Goal: Task Accomplishment & Management: Complete application form

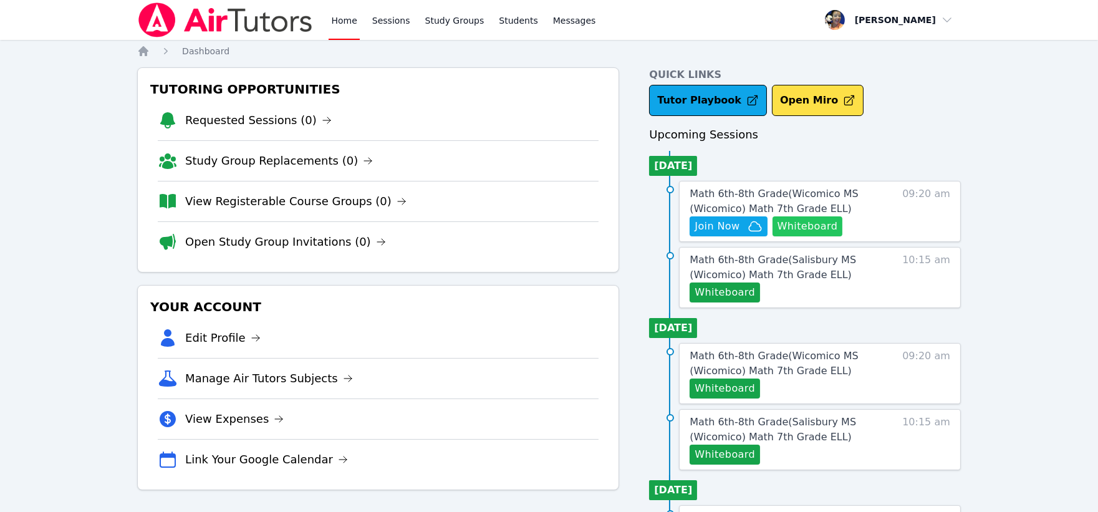
click at [804, 225] on button "Whiteboard" at bounding box center [807, 226] width 70 height 20
click at [744, 196] on span "Math 6th-8th Grade ( Wicomico MS (Wicomico) Math 7th Grade ELL )" at bounding box center [773, 201] width 168 height 27
click at [713, 226] on span "Join Now" at bounding box center [716, 226] width 45 height 15
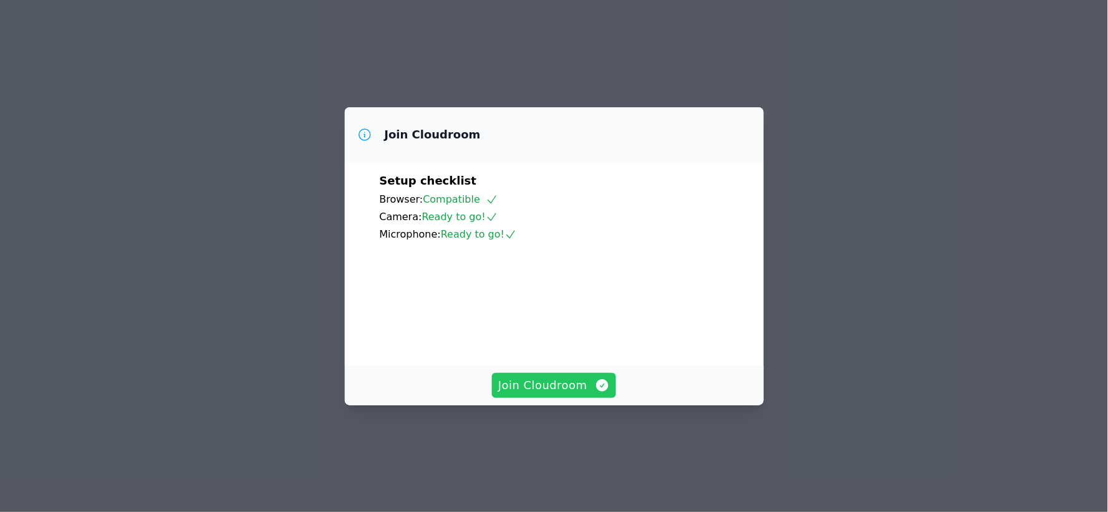
click at [562, 394] on span "Join Cloudroom" at bounding box center [554, 385] width 112 height 17
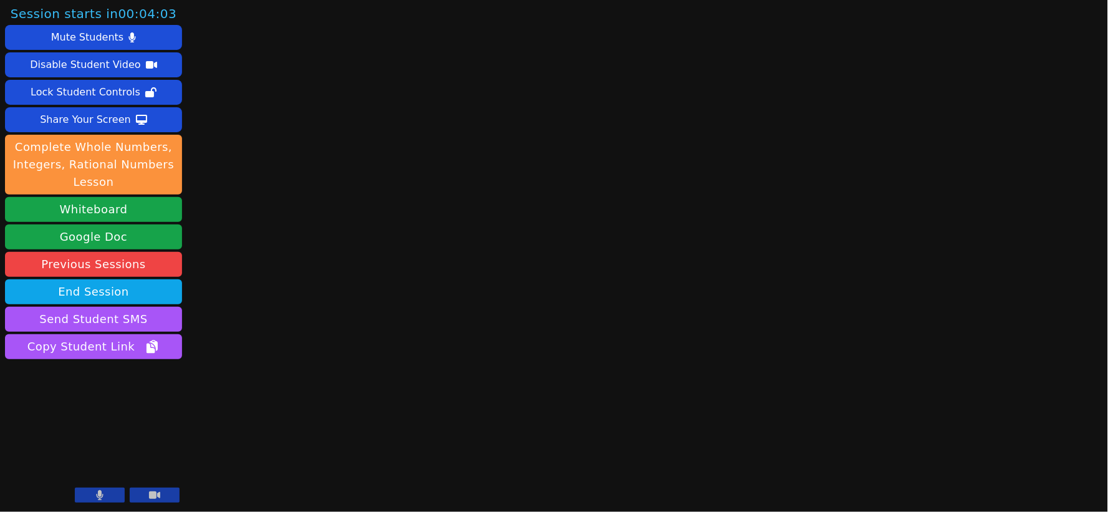
click at [107, 494] on button at bounding box center [100, 494] width 50 height 15
click at [102, 494] on icon at bounding box center [100, 495] width 12 height 10
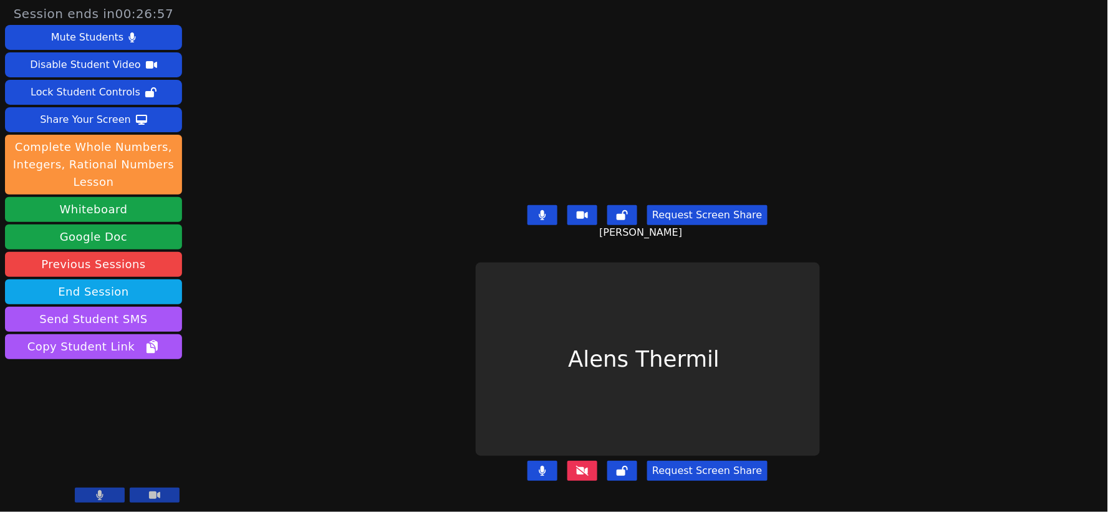
click at [540, 466] on icon at bounding box center [542, 471] width 7 height 10
click at [543, 210] on icon at bounding box center [542, 215] width 7 height 10
click at [581, 466] on icon at bounding box center [582, 471] width 12 height 10
click at [544, 465] on button at bounding box center [542, 471] width 30 height 20
click at [583, 466] on icon at bounding box center [582, 471] width 12 height 10
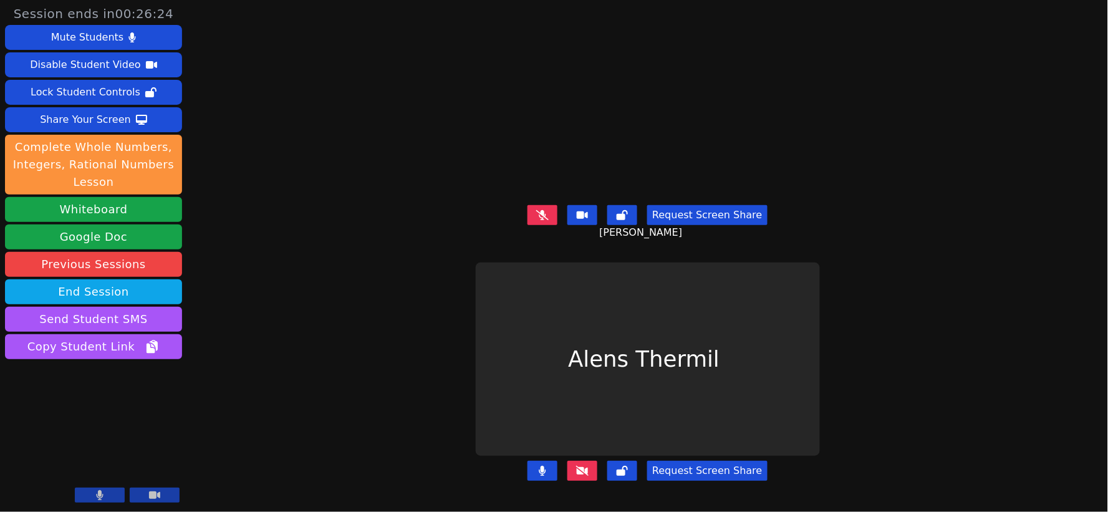
click at [585, 466] on icon at bounding box center [582, 471] width 12 height 10
click at [583, 466] on icon at bounding box center [582, 471] width 12 height 10
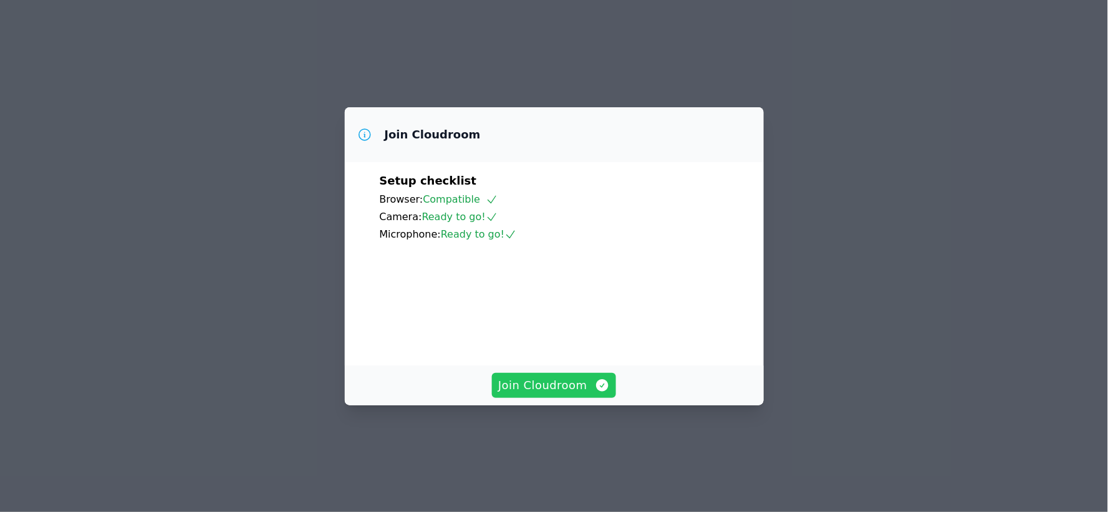
click at [551, 394] on span "Join Cloudroom" at bounding box center [554, 385] width 112 height 17
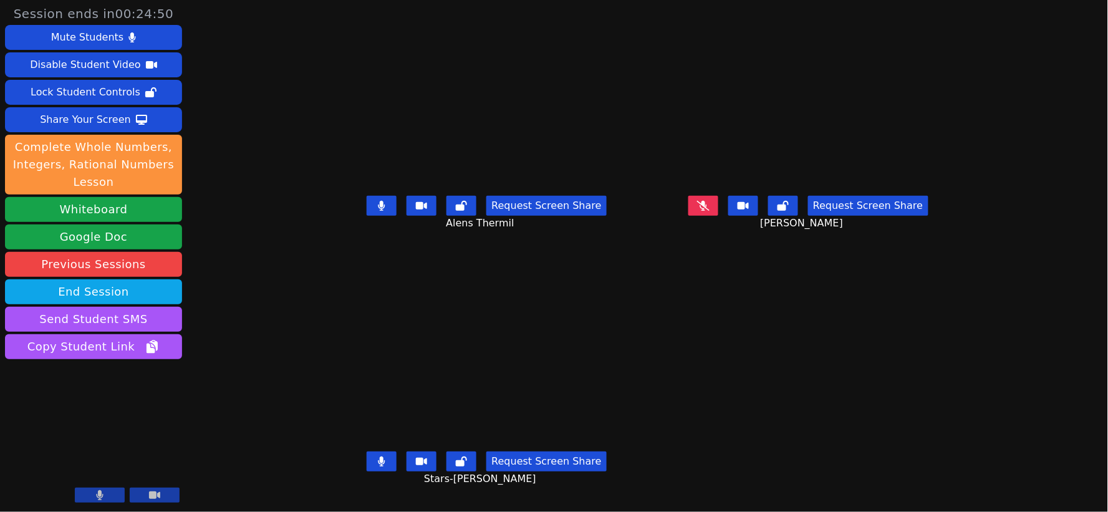
click at [378, 211] on icon at bounding box center [381, 206] width 7 height 10
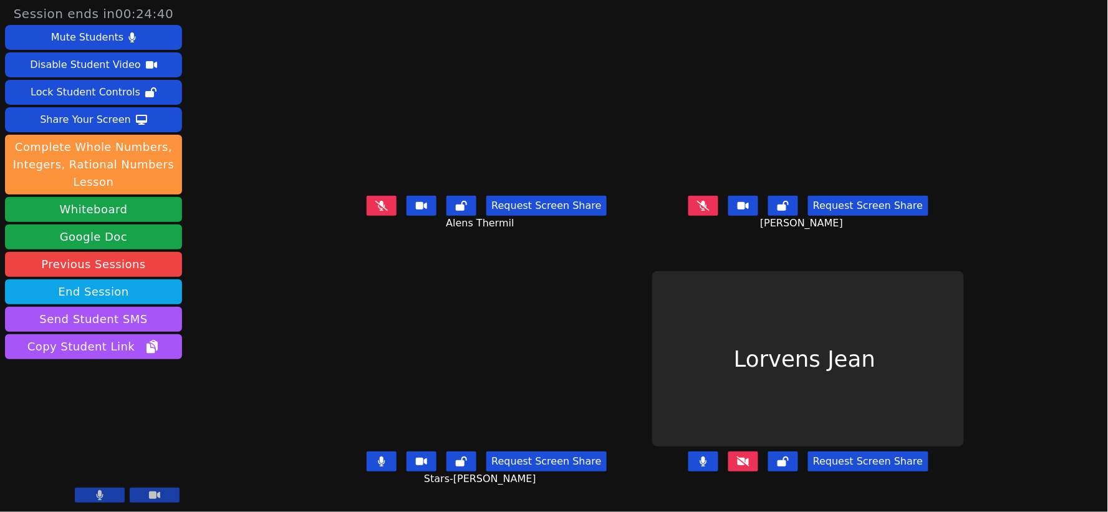
click at [707, 466] on icon at bounding box center [702, 461] width 7 height 10
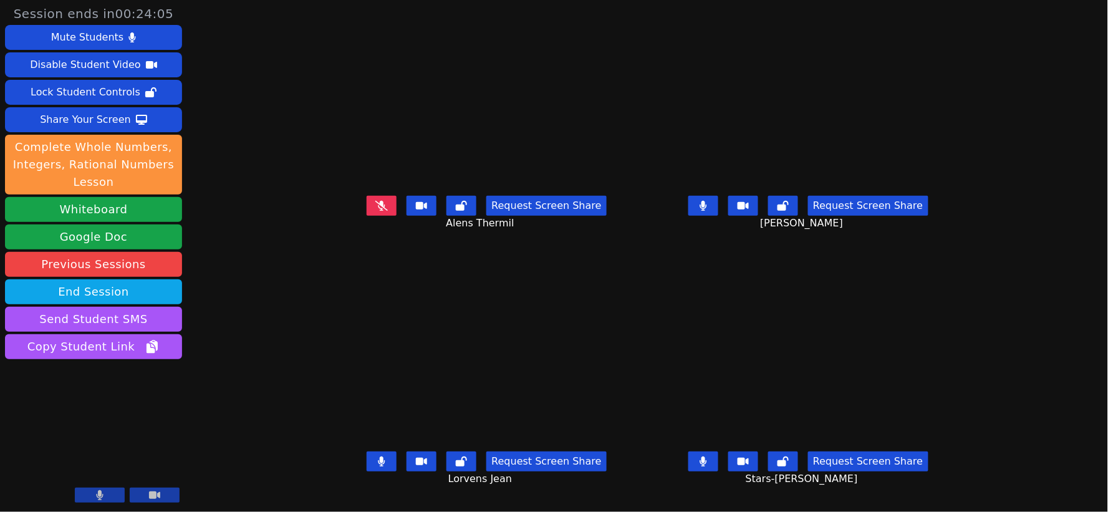
click at [378, 466] on icon at bounding box center [381, 461] width 7 height 10
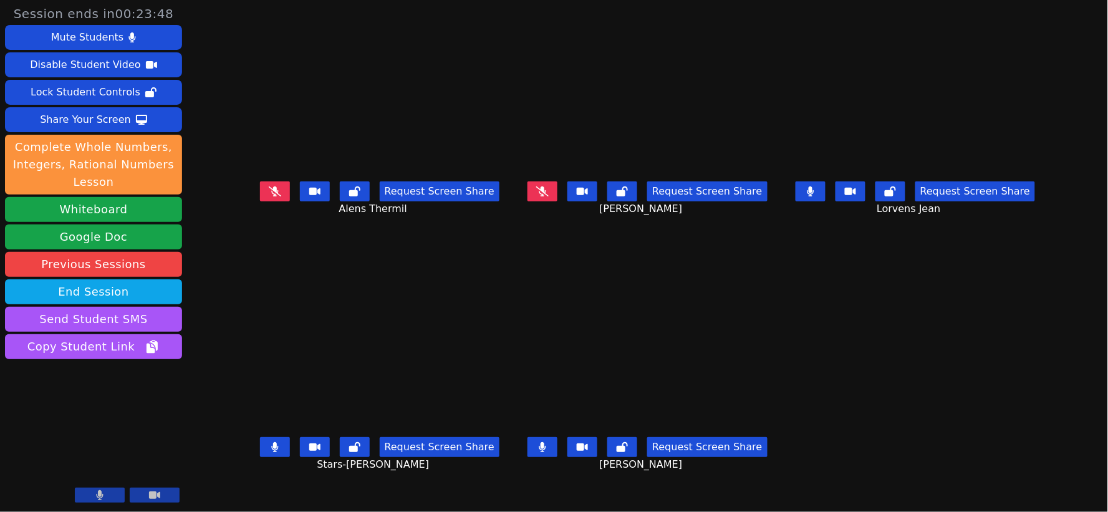
click at [271, 452] on icon at bounding box center [274, 447] width 7 height 10
click at [545, 449] on icon at bounding box center [542, 447] width 7 height 10
click at [814, 196] on icon at bounding box center [810, 191] width 7 height 10
click at [269, 196] on icon at bounding box center [275, 191] width 12 height 10
click at [260, 198] on button at bounding box center [275, 191] width 30 height 20
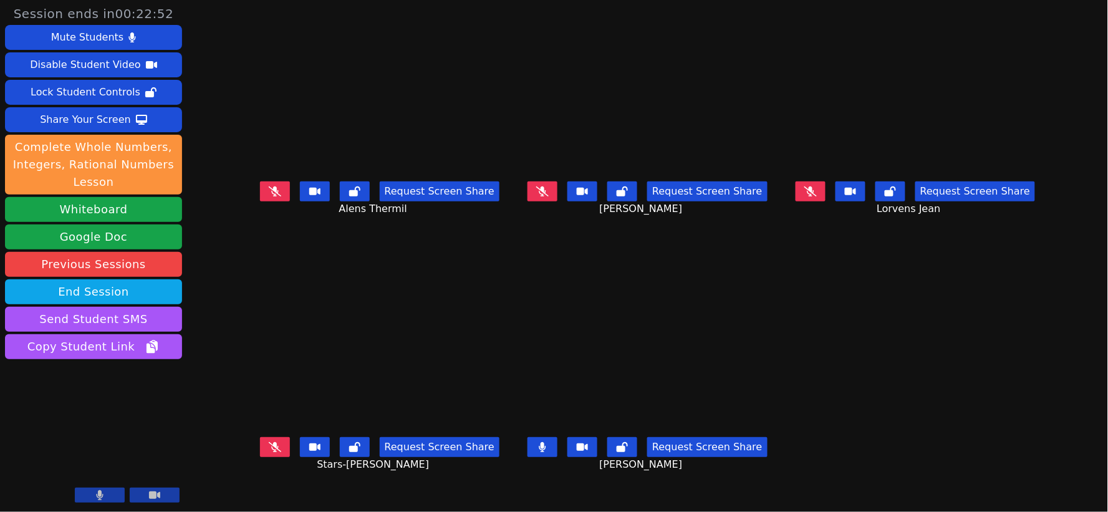
click at [545, 451] on icon at bounding box center [542, 447] width 7 height 10
click at [87, 120] on div "Share Your Screen" at bounding box center [85, 120] width 91 height 20
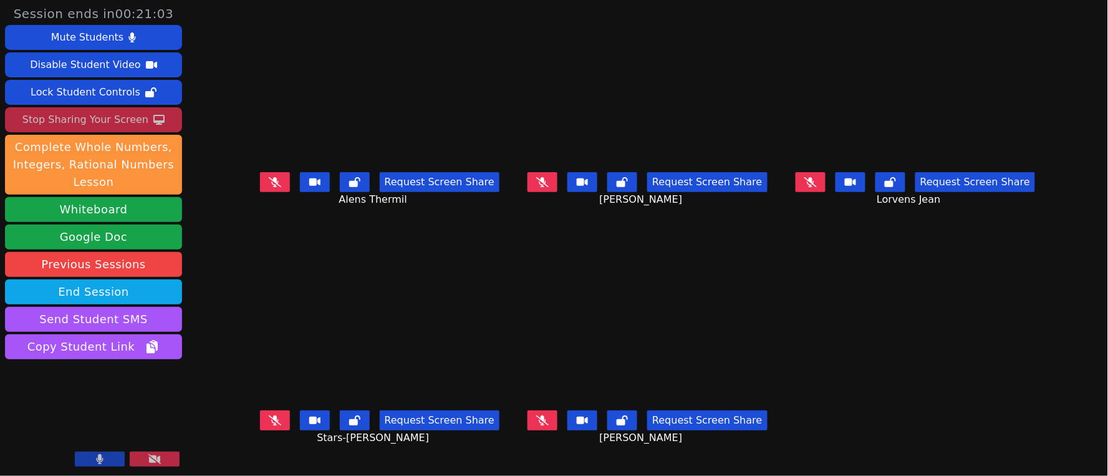
click at [260, 416] on button at bounding box center [275, 420] width 30 height 20
click at [539, 418] on icon at bounding box center [542, 420] width 12 height 10
click at [269, 185] on icon at bounding box center [275, 182] width 12 height 10
click at [547, 187] on icon at bounding box center [542, 182] width 12 height 10
click at [873, 192] on div "Request Screen Share" at bounding box center [914, 182] width 239 height 20
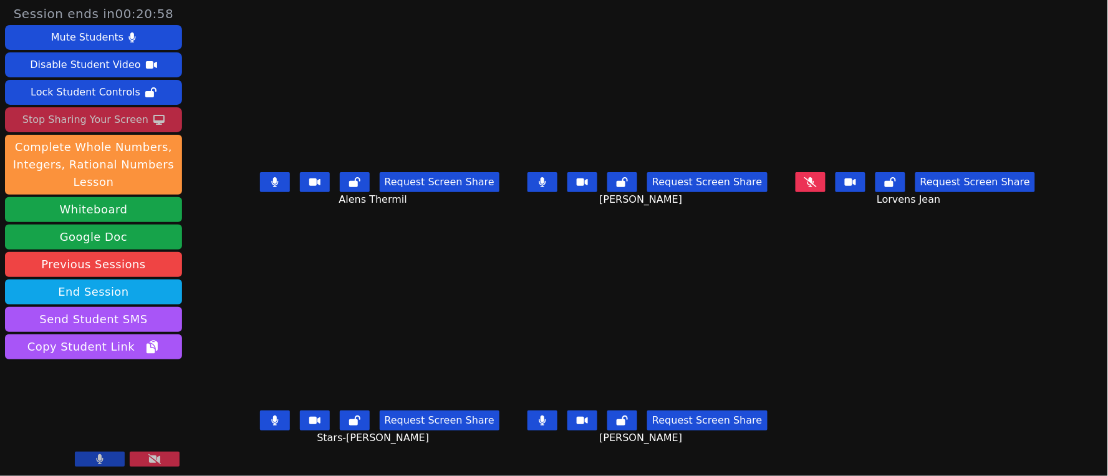
click at [817, 187] on icon at bounding box center [810, 182] width 12 height 10
click at [269, 421] on icon at bounding box center [275, 420] width 12 height 10
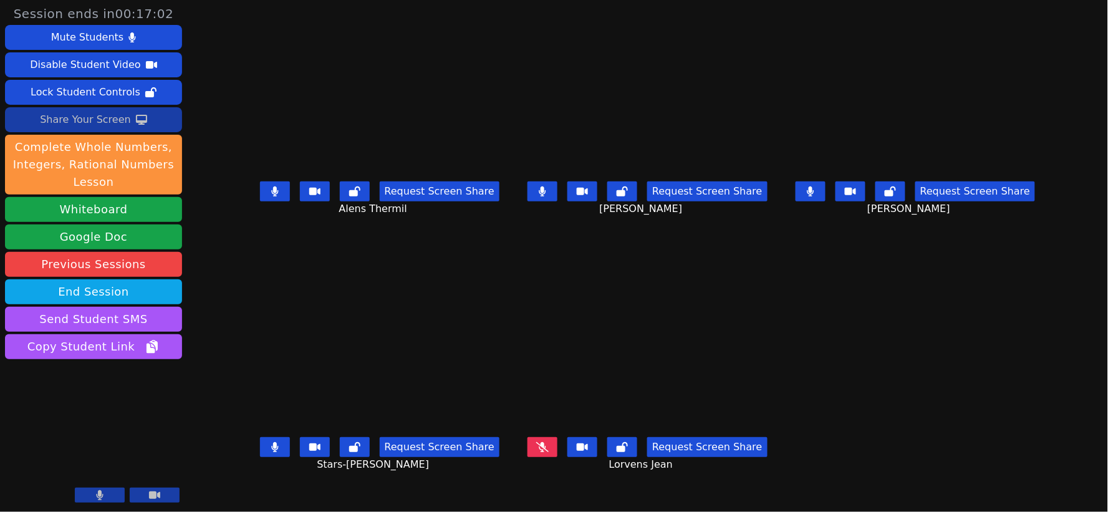
click at [91, 127] on div "Share Your Screen" at bounding box center [85, 120] width 91 height 20
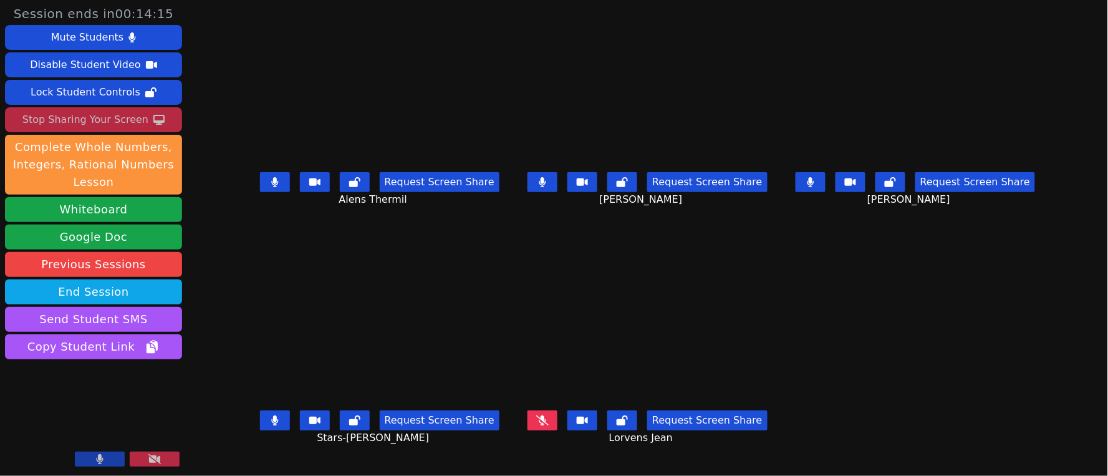
click at [260, 416] on button at bounding box center [275, 420] width 30 height 20
click at [271, 187] on icon at bounding box center [274, 182] width 7 height 10
click at [269, 187] on icon at bounding box center [275, 182] width 12 height 10
click at [269, 420] on icon at bounding box center [275, 420] width 12 height 10
click at [260, 183] on button at bounding box center [275, 182] width 30 height 20
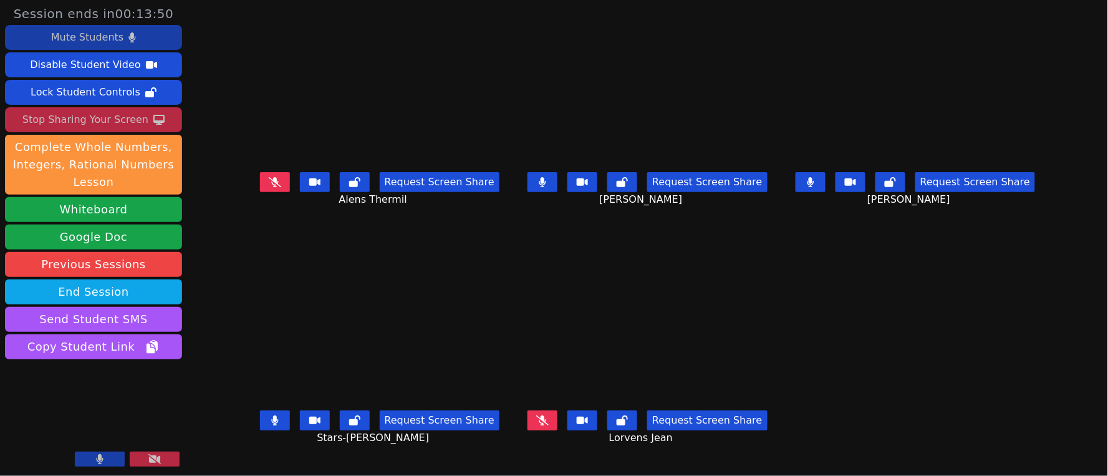
click at [95, 35] on div "Mute Students" at bounding box center [87, 37] width 72 height 20
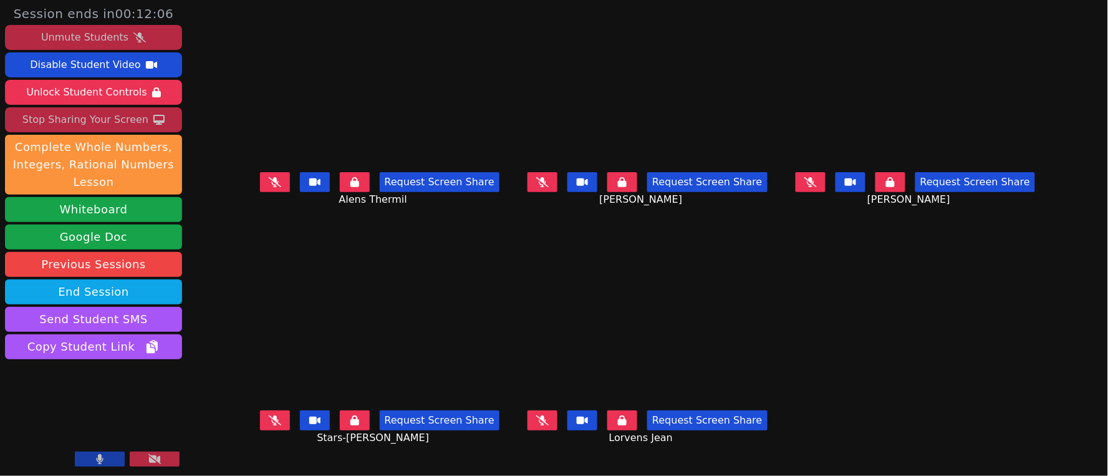
click at [825, 181] on button at bounding box center [810, 182] width 30 height 20
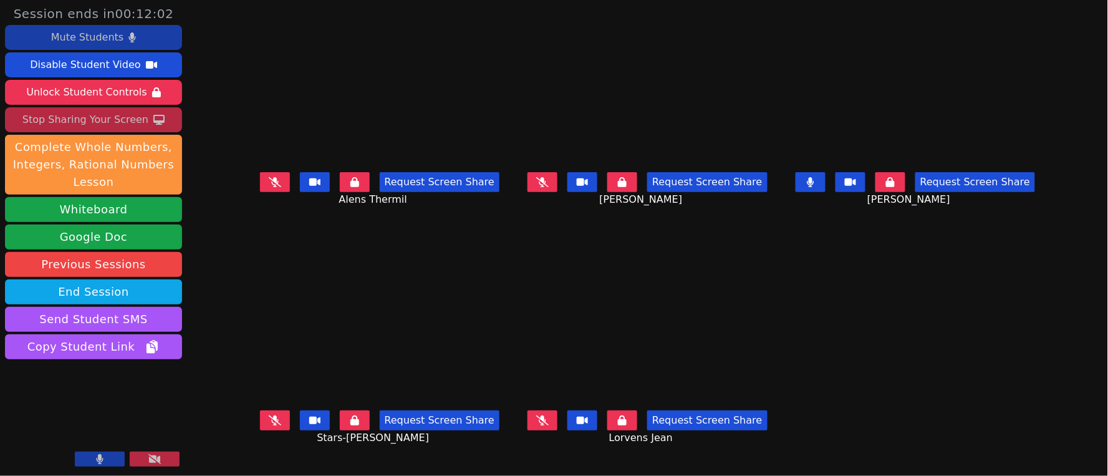
click at [814, 187] on icon at bounding box center [810, 182] width 7 height 10
click at [546, 181] on button at bounding box center [542, 182] width 30 height 20
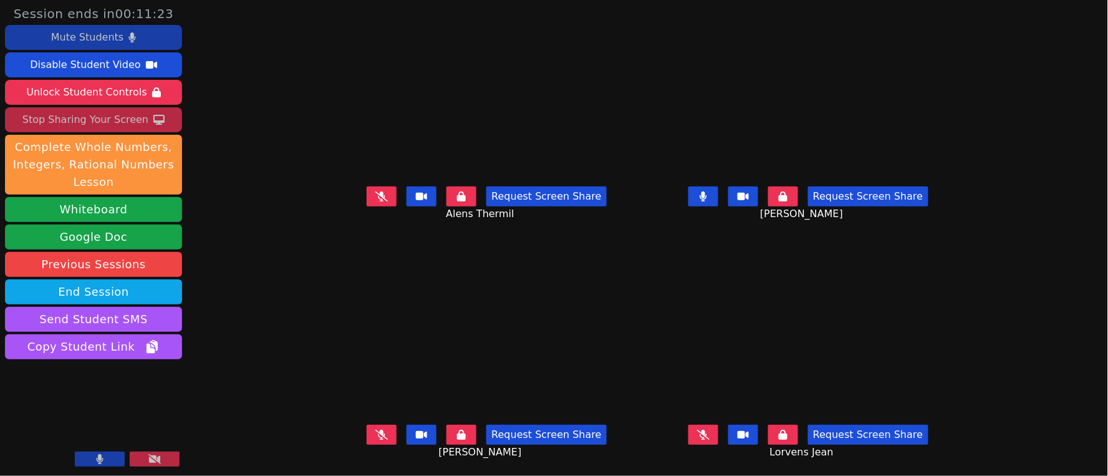
click at [371, 191] on button at bounding box center [382, 196] width 30 height 20
click at [718, 192] on button at bounding box center [703, 196] width 30 height 20
click at [378, 197] on icon at bounding box center [381, 196] width 7 height 10
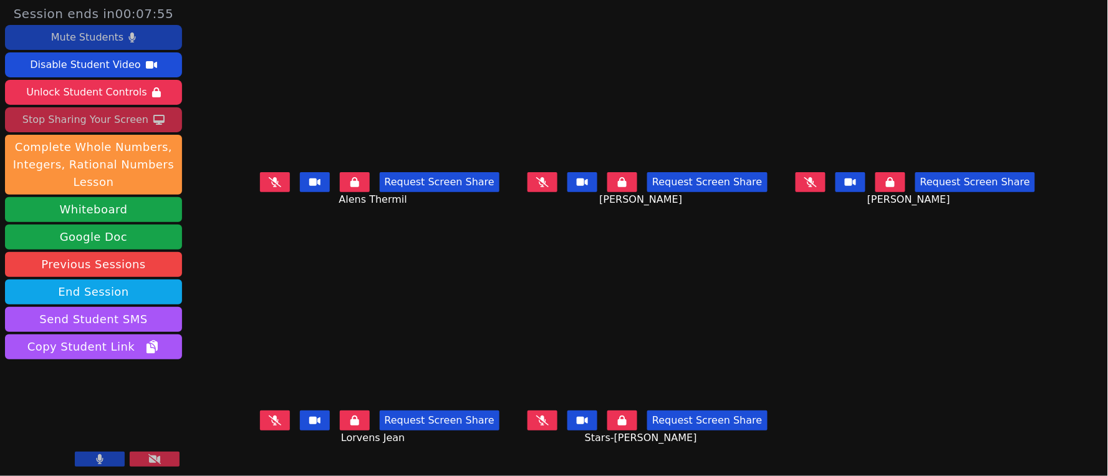
click at [545, 416] on button at bounding box center [542, 420] width 30 height 20
click at [549, 421] on button at bounding box center [542, 420] width 30 height 20
click at [547, 187] on icon at bounding box center [542, 182] width 12 height 10
click at [545, 187] on icon at bounding box center [542, 182] width 7 height 10
click at [260, 422] on button at bounding box center [275, 420] width 30 height 20
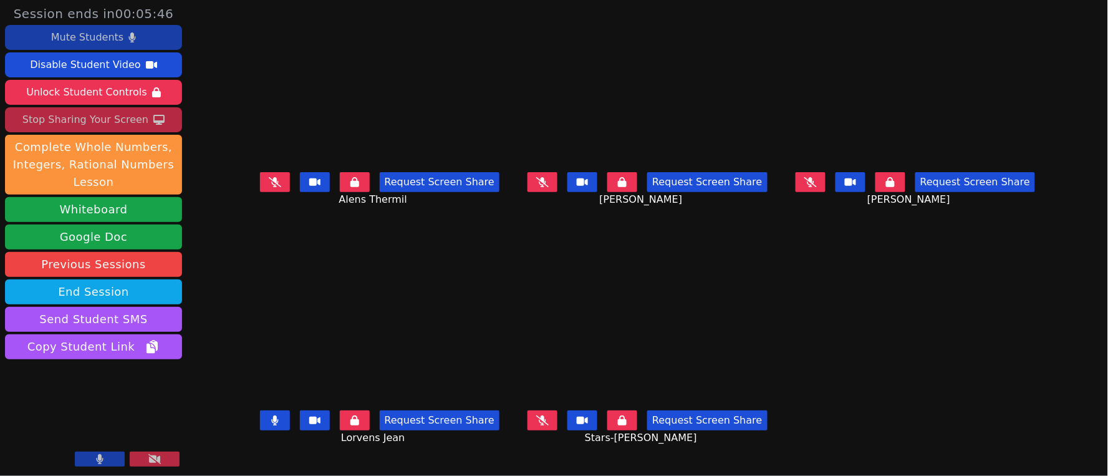
click at [271, 420] on icon at bounding box center [274, 420] width 7 height 10
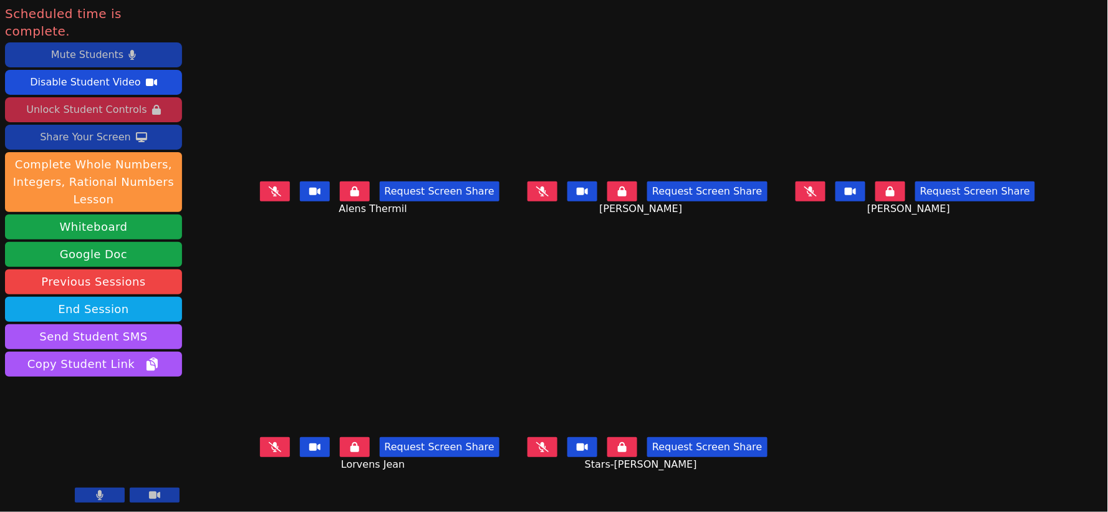
click at [82, 100] on div "Unlock Student Controls" at bounding box center [86, 110] width 120 height 20
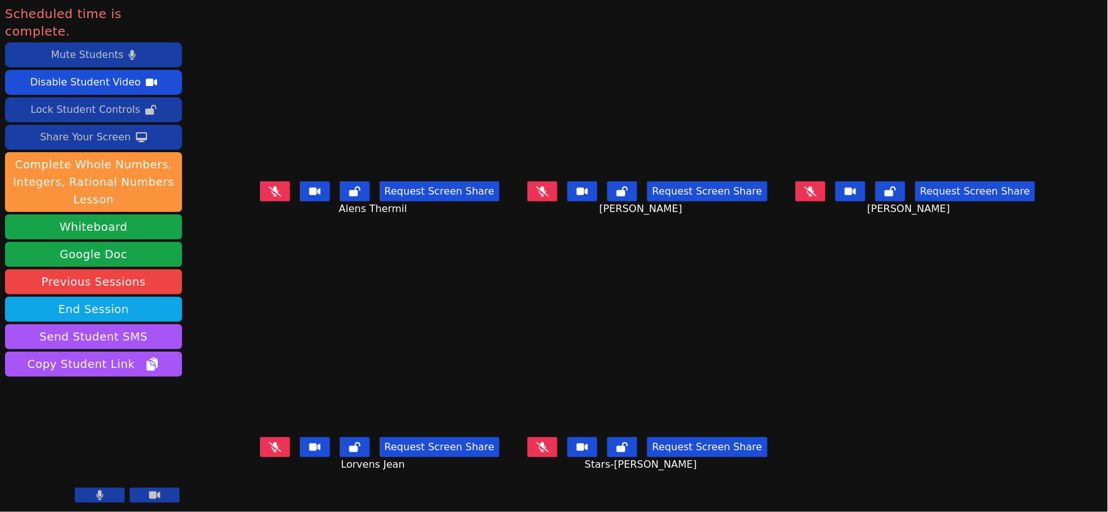
click at [269, 449] on icon at bounding box center [275, 447] width 12 height 10
click at [269, 196] on icon at bounding box center [275, 191] width 12 height 10
click at [543, 447] on icon at bounding box center [542, 447] width 12 height 10
click at [535, 201] on button at bounding box center [542, 191] width 30 height 20
click at [817, 196] on icon at bounding box center [810, 191] width 12 height 10
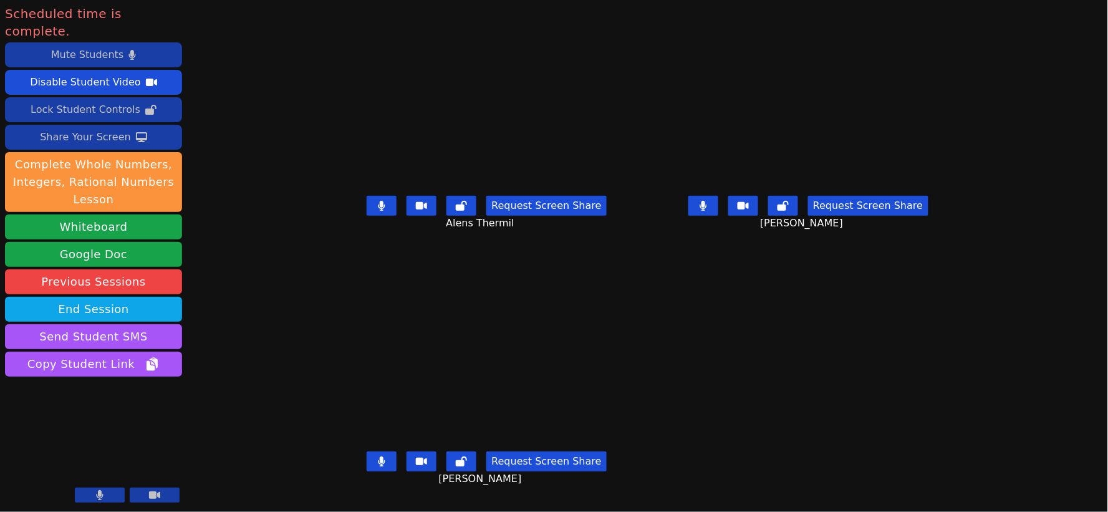
click at [707, 211] on icon at bounding box center [702, 206] width 7 height 10
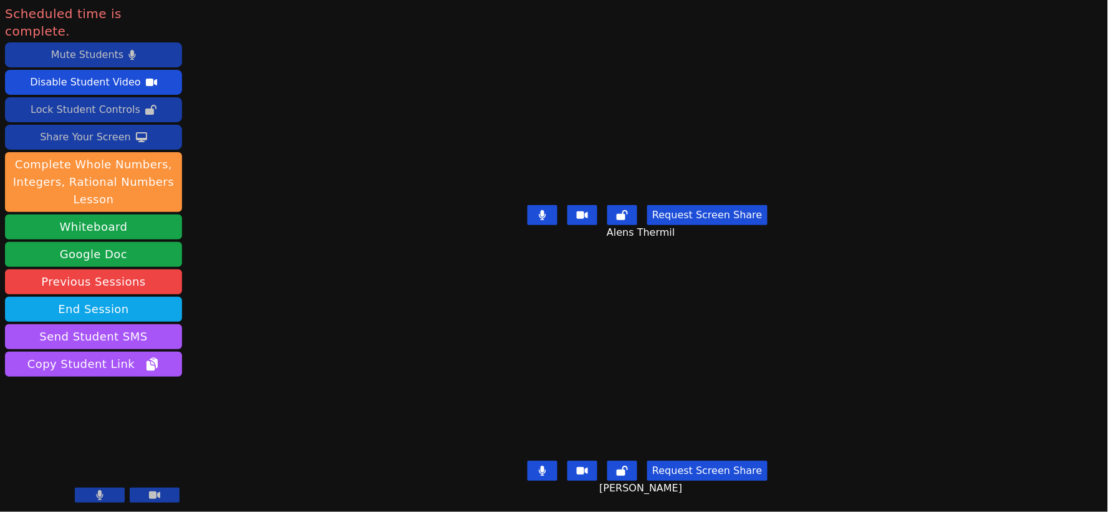
click at [546, 210] on icon at bounding box center [542, 215] width 7 height 10
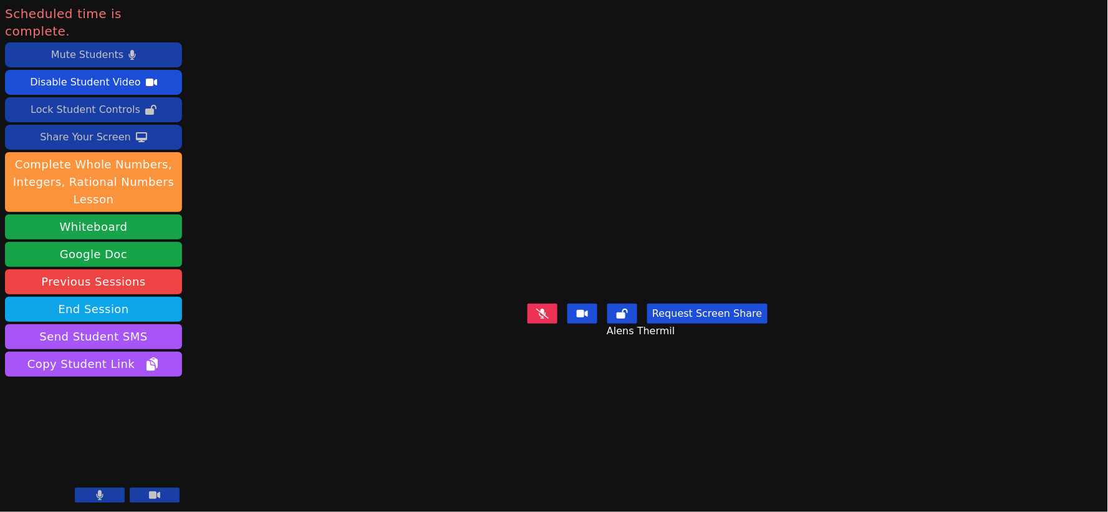
click at [167, 496] on button at bounding box center [155, 494] width 50 height 15
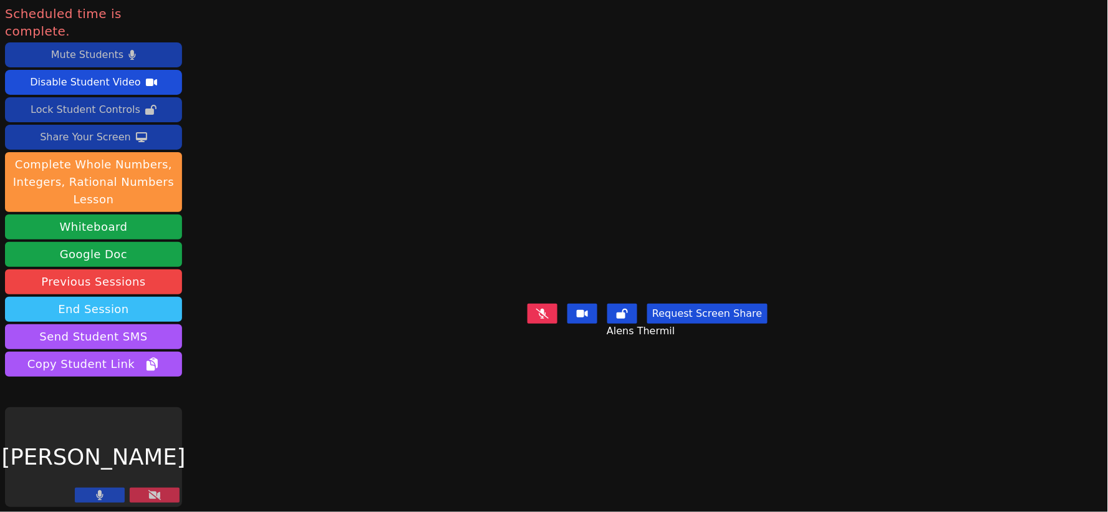
click at [85, 297] on button "End Session" at bounding box center [93, 309] width 177 height 25
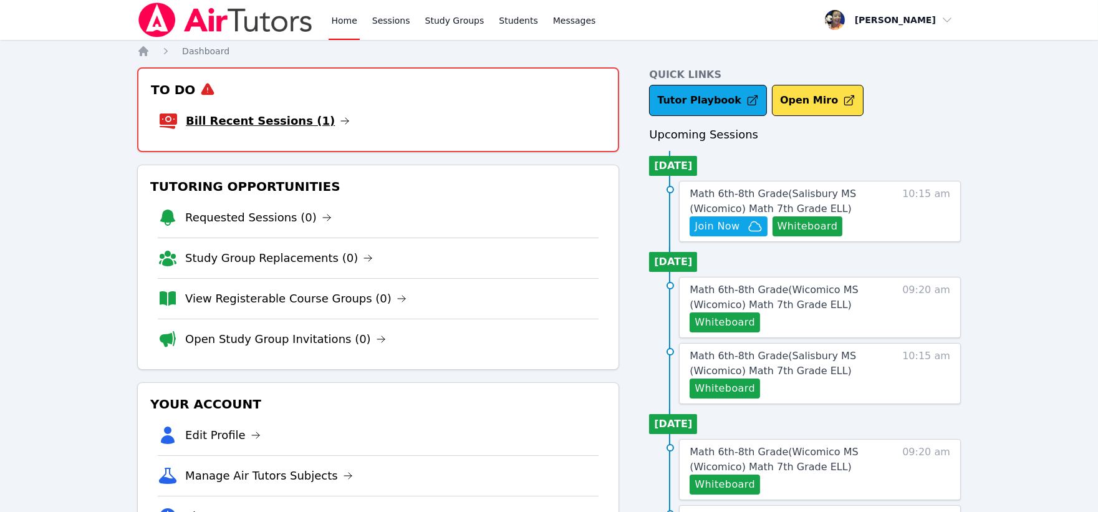
click at [281, 117] on link "Bill Recent Sessions (1)" at bounding box center [268, 120] width 164 height 17
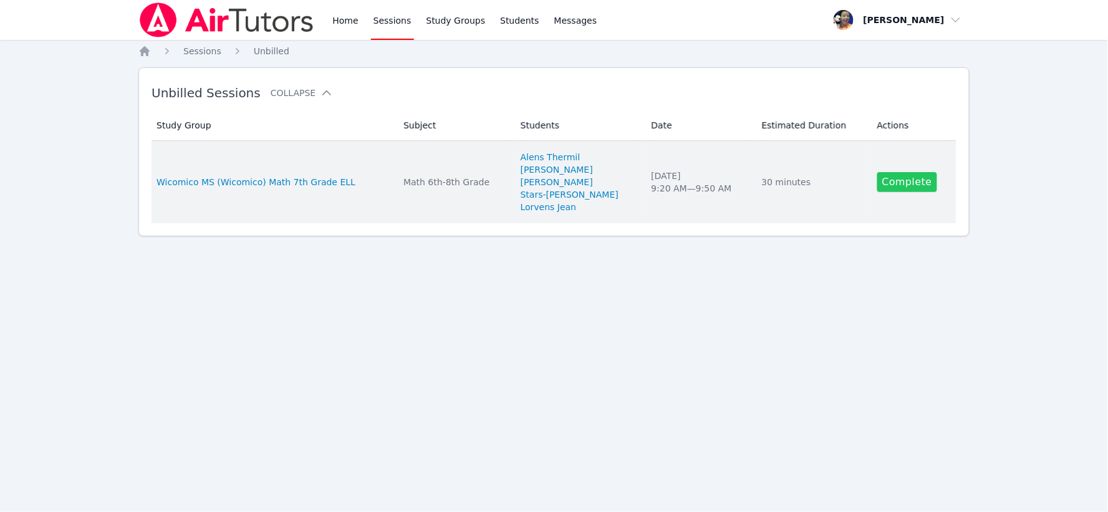
click at [888, 183] on link "Complete" at bounding box center [907, 182] width 60 height 20
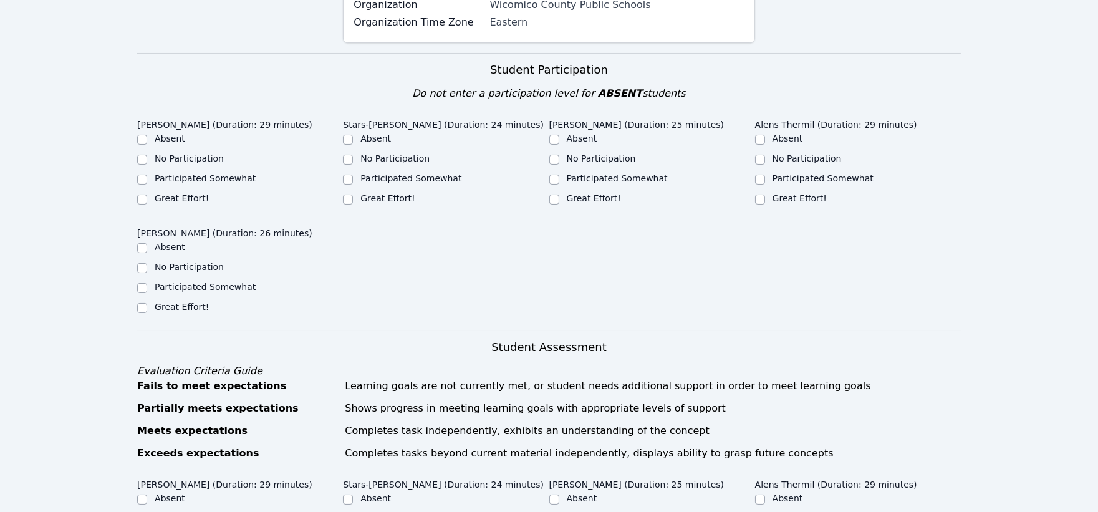
scroll to position [346, 0]
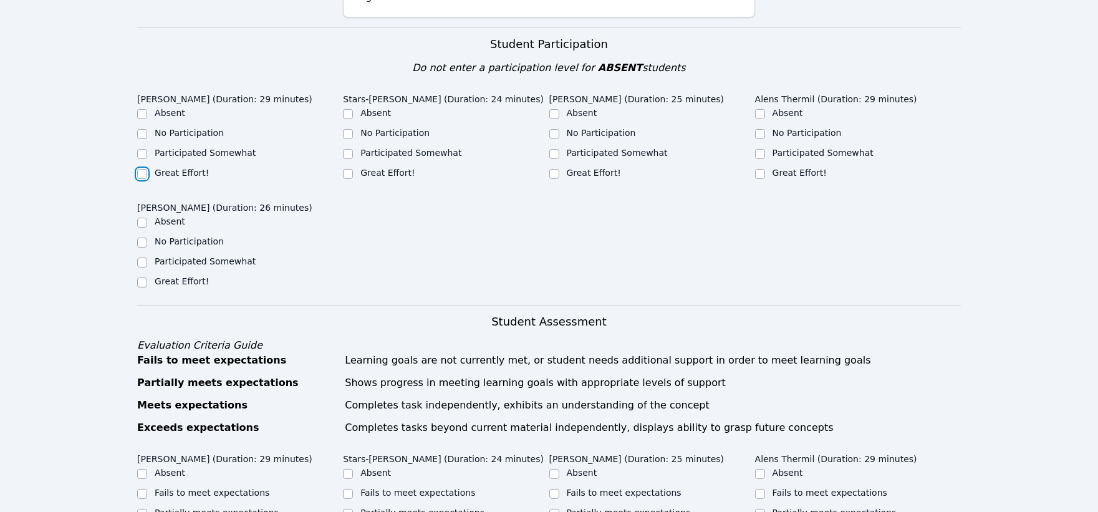
click at [142, 169] on input "Great Effort!" at bounding box center [142, 174] width 10 height 10
checkbox input "true"
click at [348, 149] on input "Participated Somewhat" at bounding box center [348, 154] width 10 height 10
checkbox input "true"
click at [556, 149] on input "Participated Somewhat" at bounding box center [554, 154] width 10 height 10
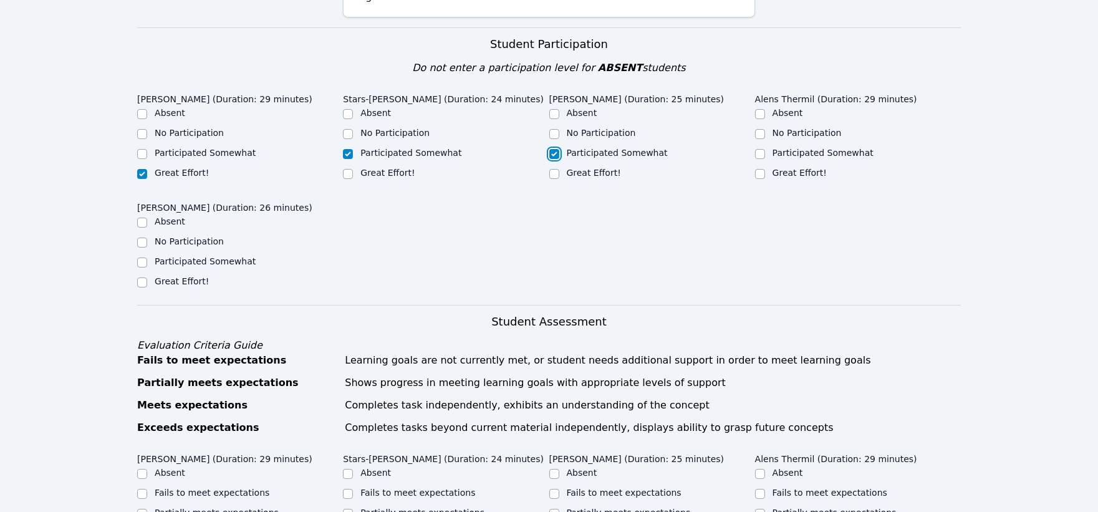
checkbox input "true"
click at [142, 277] on input "Great Effort!" at bounding box center [142, 282] width 10 height 10
checkbox input "true"
click at [761, 169] on input "Great Effort!" at bounding box center [760, 174] width 10 height 10
checkbox input "true"
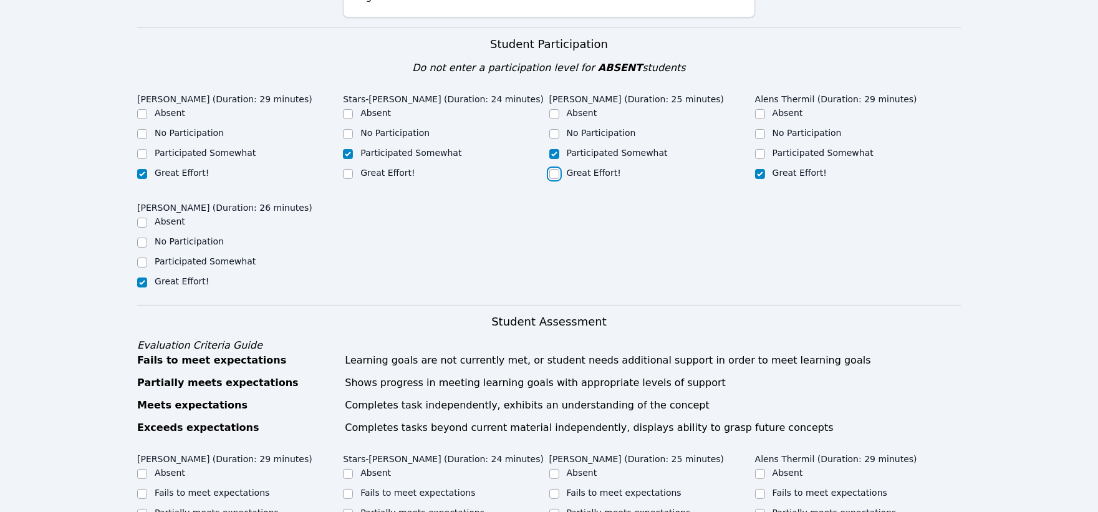
click at [552, 169] on input "Great Effort!" at bounding box center [554, 174] width 10 height 10
checkbox input "true"
checkbox input "false"
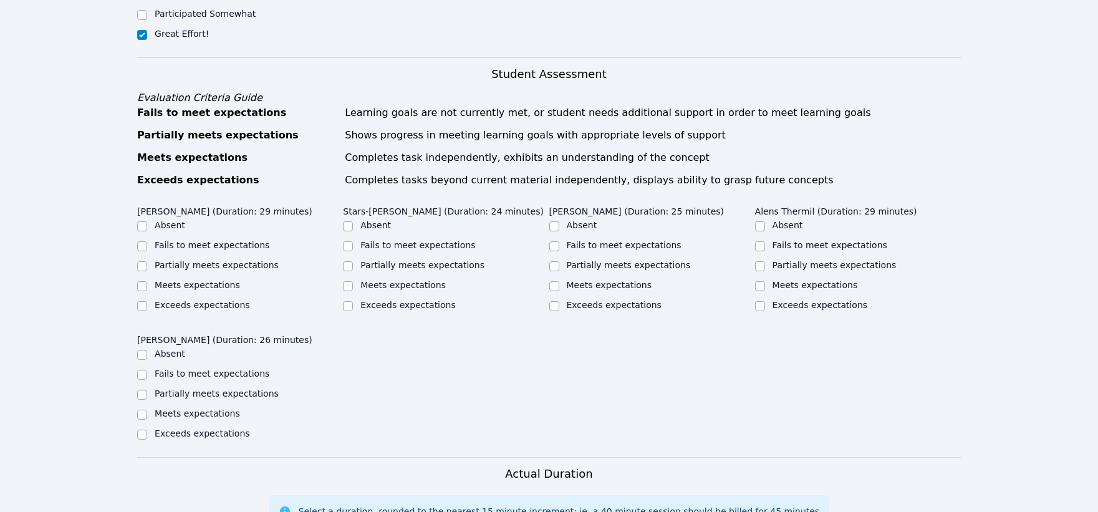
scroll to position [623, 0]
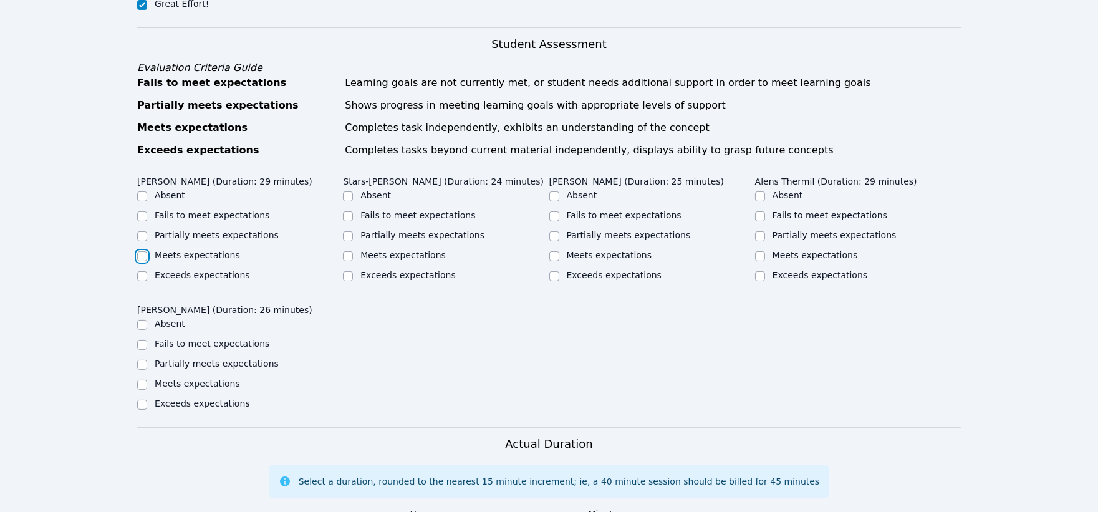
click at [141, 251] on input "Meets expectations" at bounding box center [142, 256] width 10 height 10
checkbox input "true"
click at [350, 231] on input "Partially meets expectations" at bounding box center [348, 236] width 10 height 10
checkbox input "true"
click at [553, 231] on input "Partially meets expectations" at bounding box center [554, 236] width 10 height 10
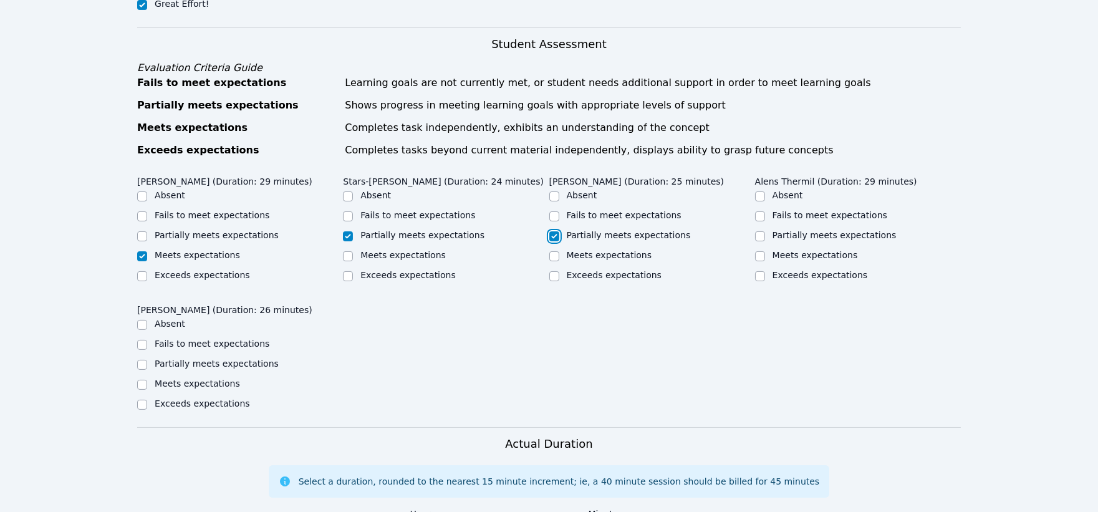
checkbox input "true"
click at [761, 231] on input "Partially meets expectations" at bounding box center [760, 236] width 10 height 10
checkbox input "true"
click at [145, 360] on input "Partially meets expectations" at bounding box center [142, 365] width 10 height 10
checkbox input "true"
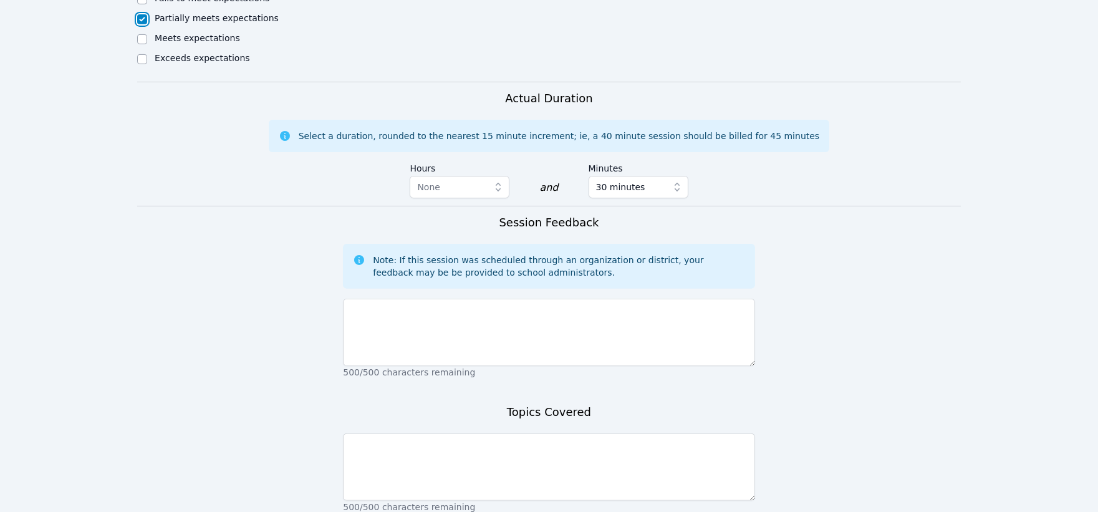
scroll to position [969, 0]
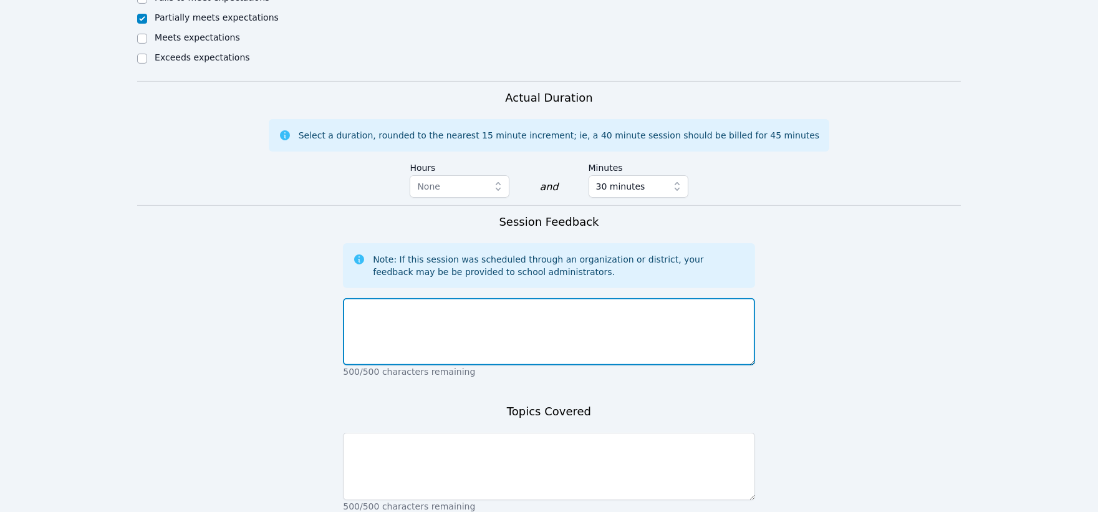
click at [559, 330] on textarea at bounding box center [548, 331] width 411 height 67
type textarea "The students are present and pleasant yet have varying degrees of effort."
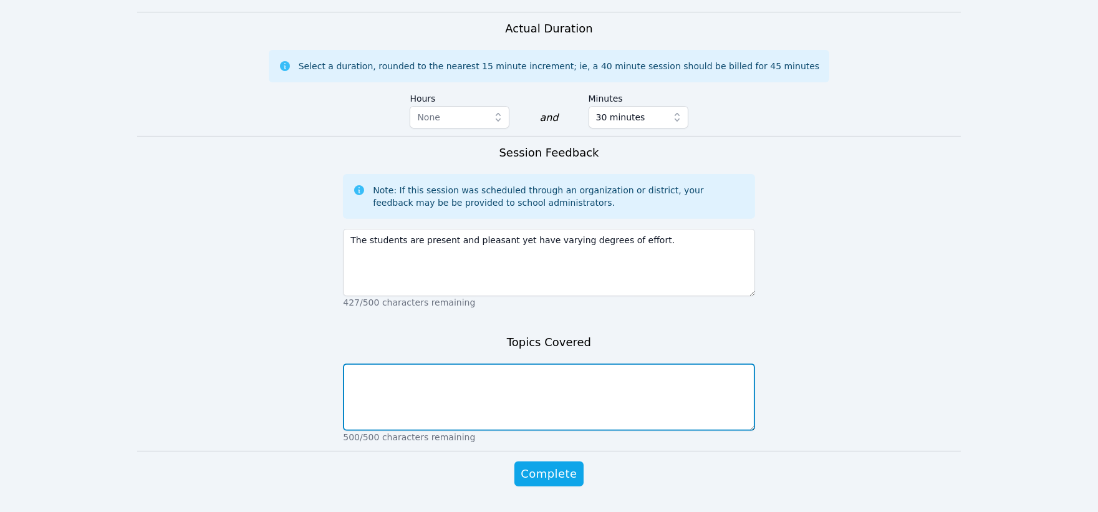
click at [525, 375] on textarea at bounding box center [548, 396] width 411 height 67
type textarea "S"
click at [574, 363] on textarea "The objective is to reinforce concepts related to ratios." at bounding box center [548, 396] width 411 height 67
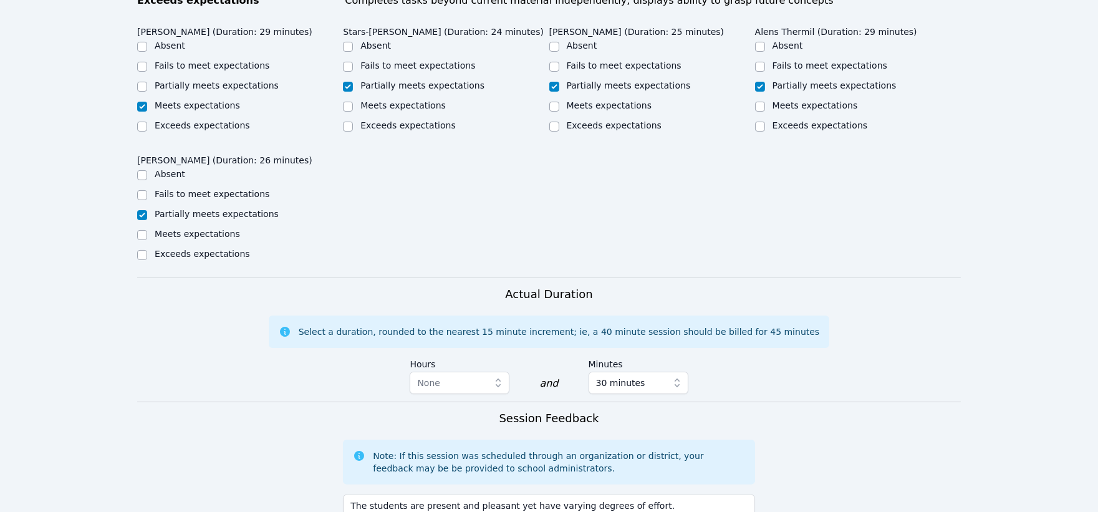
scroll to position [762, 0]
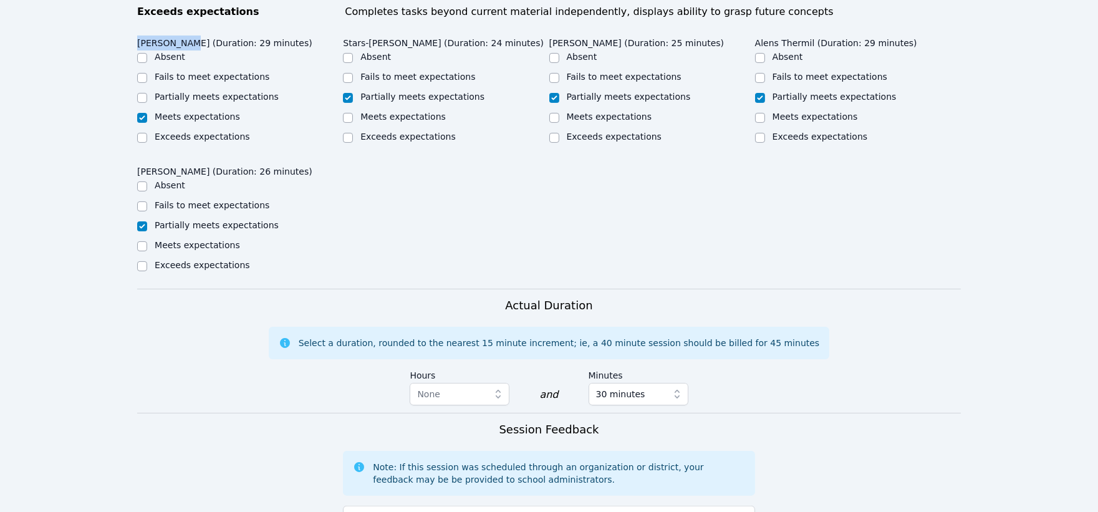
drag, startPoint x: 185, startPoint y: 29, endPoint x: 138, endPoint y: 28, distance: 47.4
click at [138, 32] on legend "Guervensley Charles (Duration: 29 minutes)" at bounding box center [224, 41] width 175 height 19
copy legend "Guervensley"
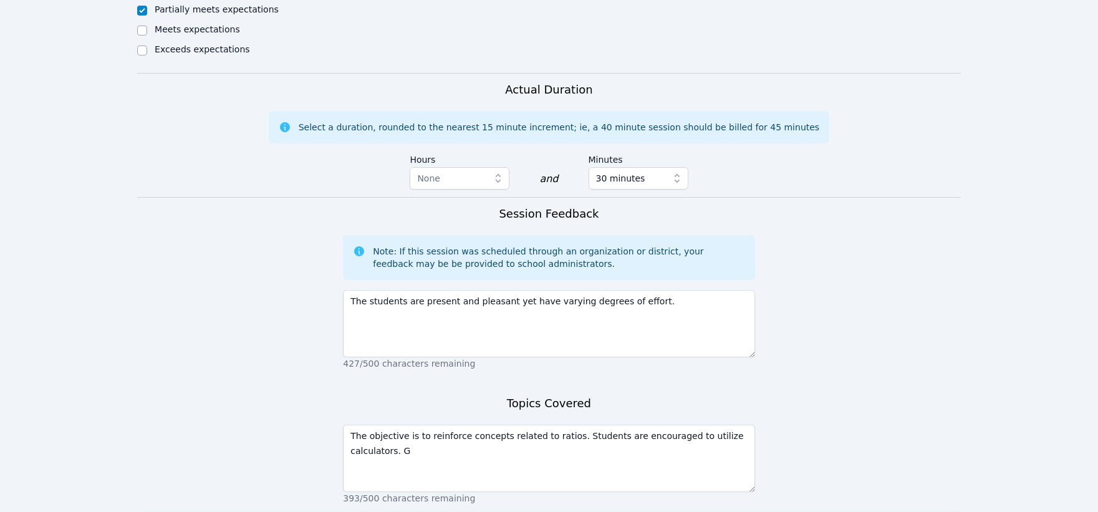
scroll to position [1039, 0]
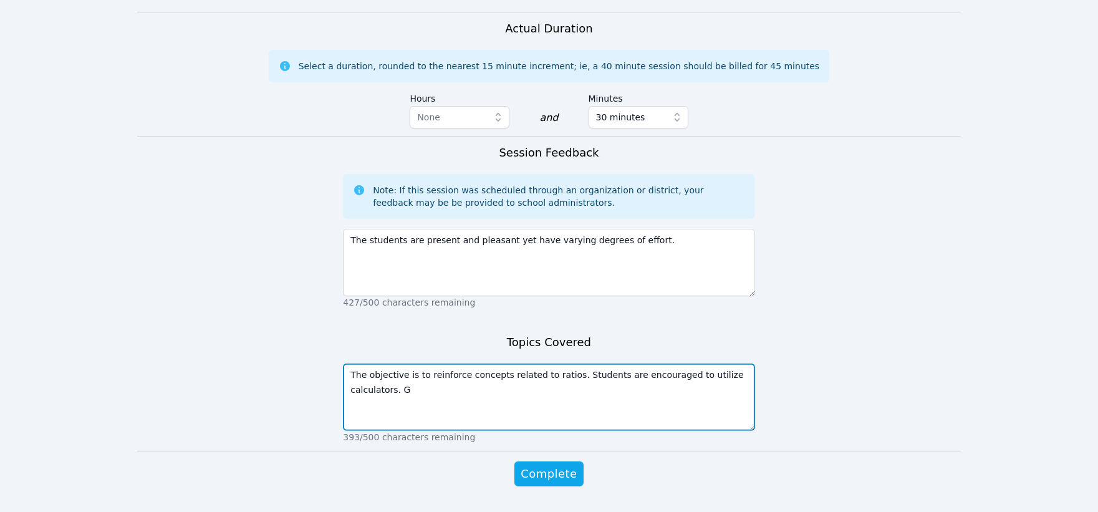
click at [745, 363] on textarea "The objective is to reinforce concepts related to ratios. Students are encourag…" at bounding box center [548, 396] width 411 height 67
click at [742, 363] on textarea "The objective is to reinforce concepts related to ratios. Students are encourag…" at bounding box center [548, 396] width 411 height 67
paste textarea "uervensley"
click at [460, 363] on textarea "The objective is to reinforce concepts related to ratios. Students are encourag…" at bounding box center [548, 396] width 411 height 67
click at [460, 373] on textarea "The objective is to reinforce foundational concepts related to ratios. Students…" at bounding box center [548, 396] width 411 height 67
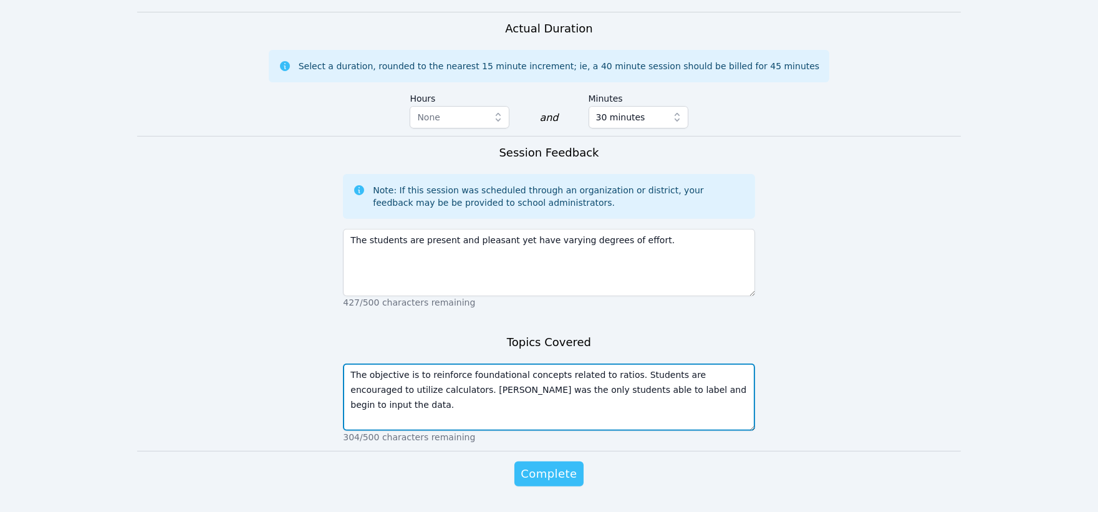
type textarea "The objective is to reinforce foundational concepts related to ratios. Students…"
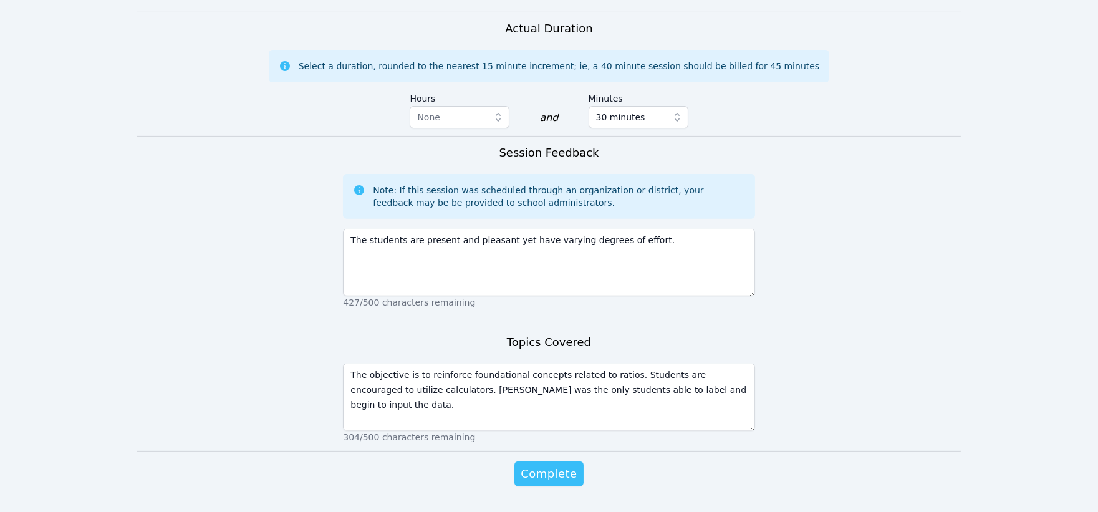
click at [559, 465] on span "Complete" at bounding box center [549, 473] width 56 height 17
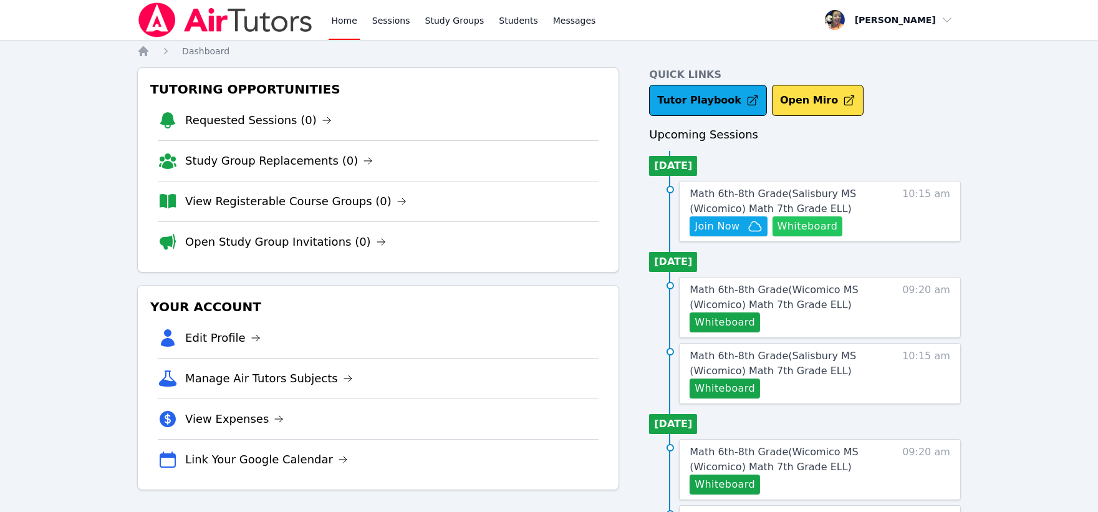
click at [799, 226] on button "Whiteboard" at bounding box center [807, 226] width 70 height 20
click at [771, 197] on span "Math 6th-8th Grade ( Salisbury MS (Wicomico) Math 7th Grade ELL )" at bounding box center [772, 201] width 166 height 27
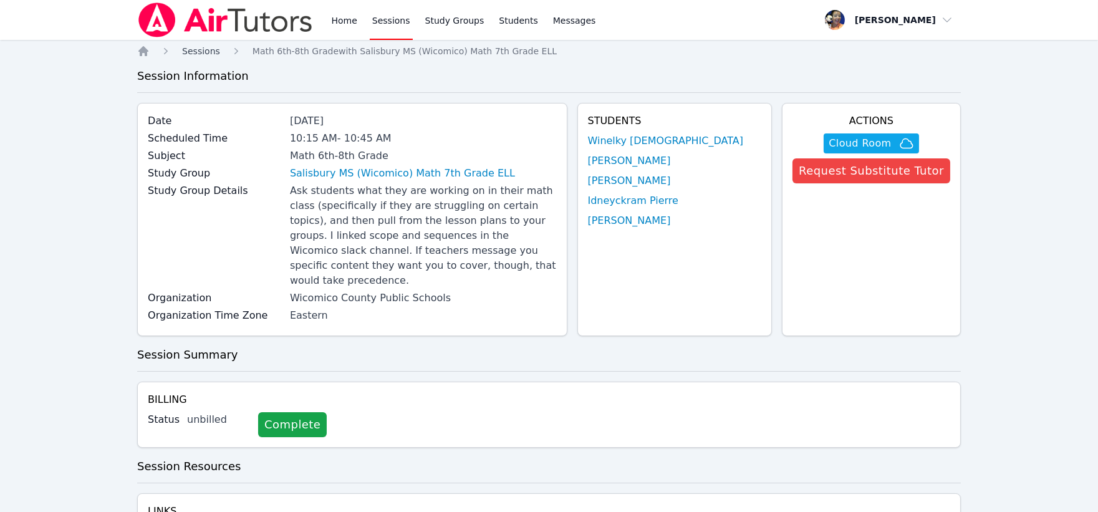
click at [198, 51] on span "Sessions" at bounding box center [201, 51] width 38 height 10
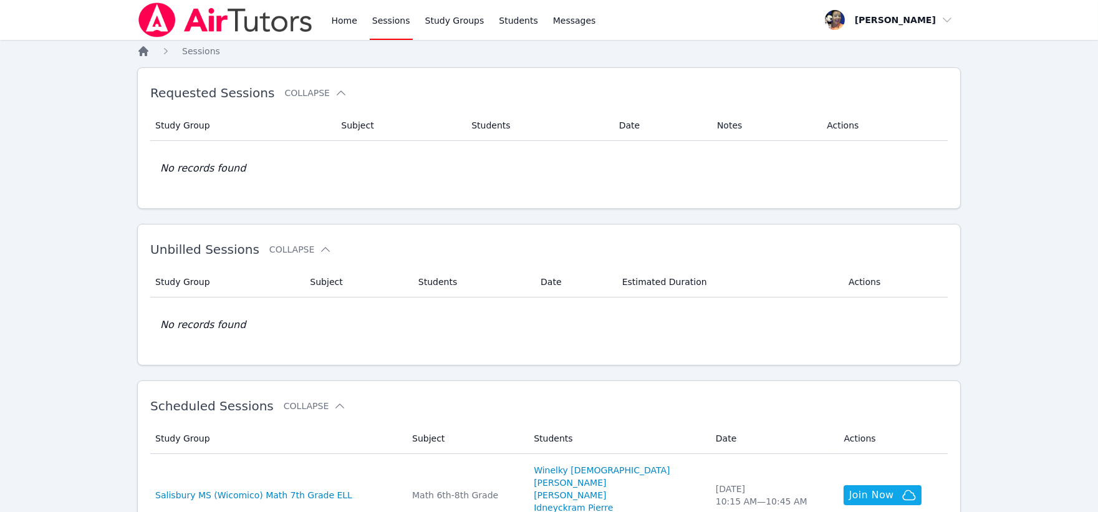
click at [146, 50] on icon "Breadcrumb" at bounding box center [143, 51] width 10 height 10
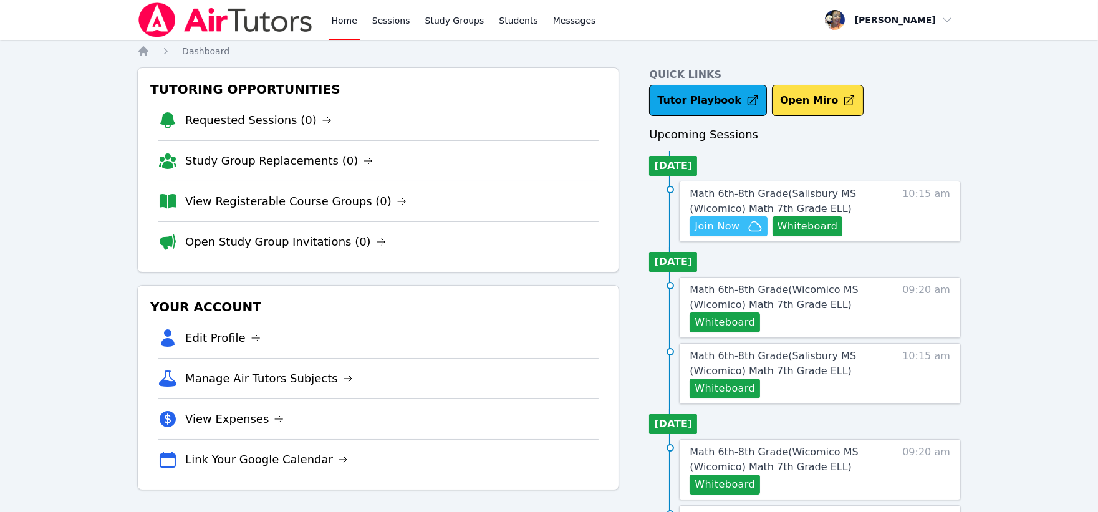
click at [730, 223] on span "Join Now" at bounding box center [716, 226] width 45 height 15
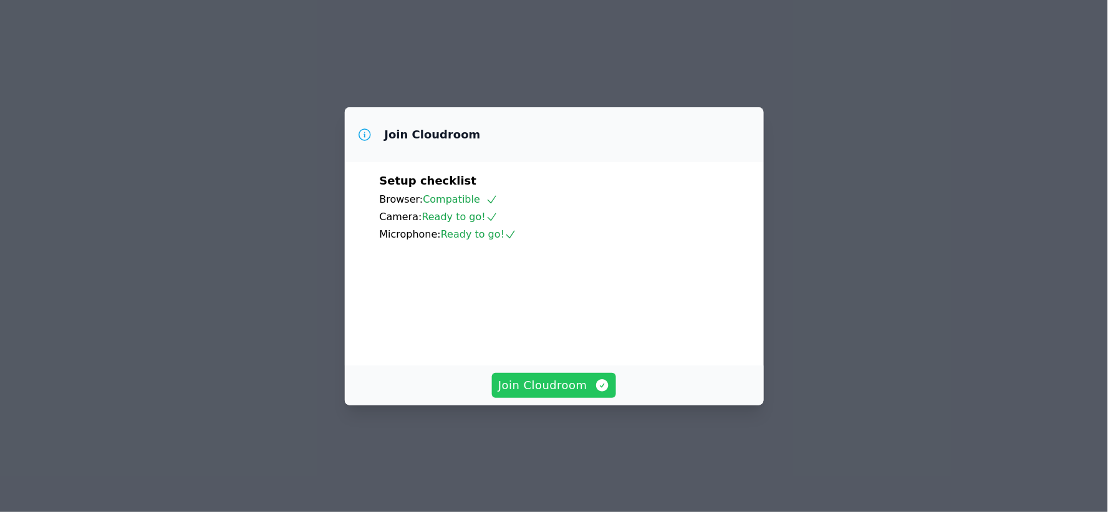
click at [559, 394] on span "Join Cloudroom" at bounding box center [554, 385] width 112 height 17
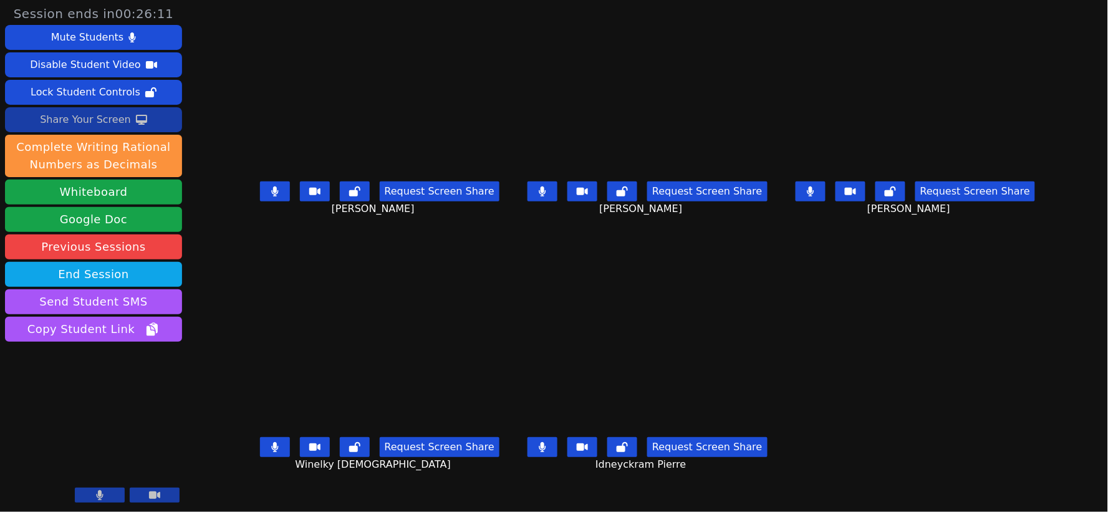
click at [79, 121] on div "Share Your Screen" at bounding box center [85, 120] width 91 height 20
click at [92, 115] on div "Share Your Screen" at bounding box center [85, 120] width 91 height 20
click at [86, 35] on div "Mute Students" at bounding box center [87, 37] width 72 height 20
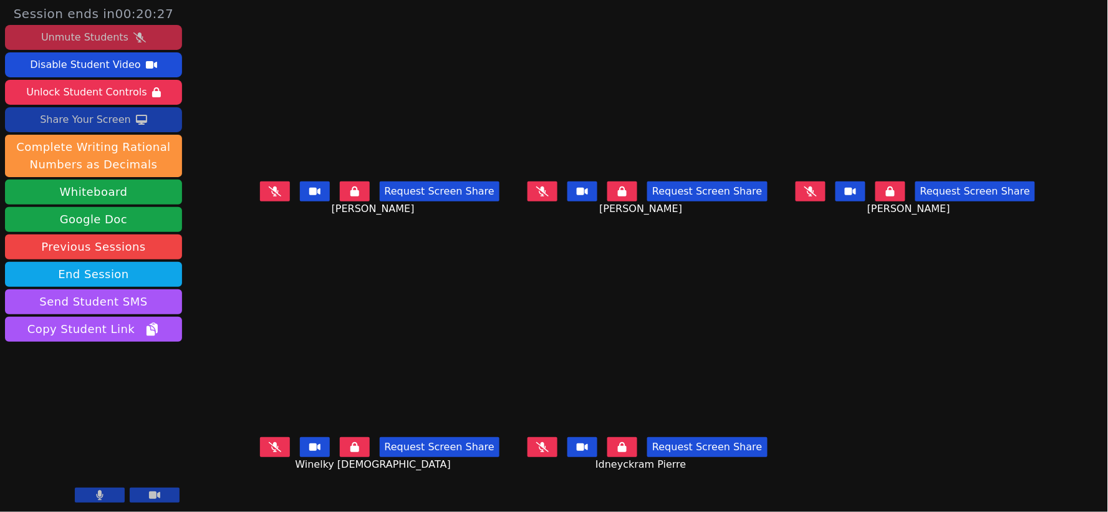
click at [117, 35] on div "Unmute Students" at bounding box center [84, 37] width 87 height 20
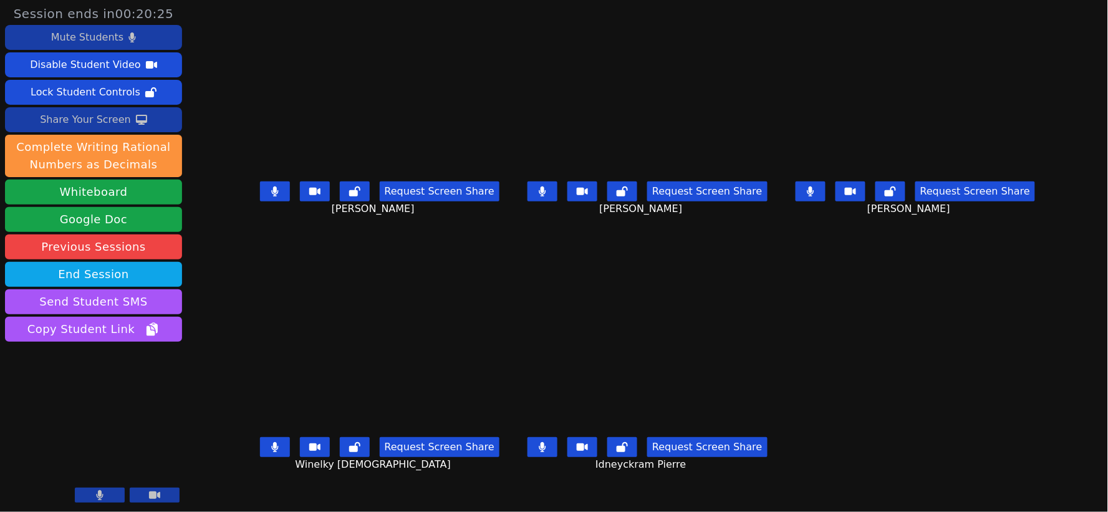
click at [94, 115] on div "Share Your Screen" at bounding box center [85, 120] width 91 height 20
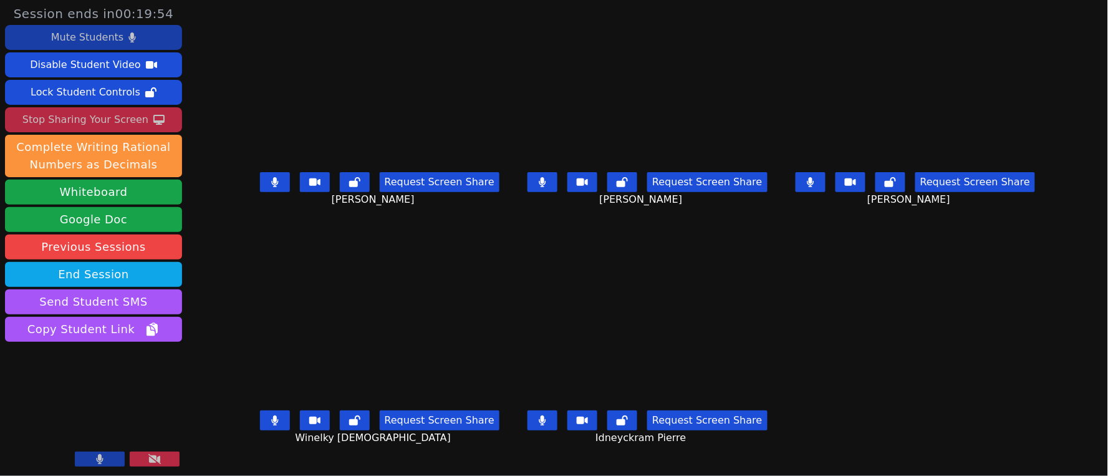
click at [260, 188] on button at bounding box center [275, 182] width 30 height 20
click at [269, 187] on icon at bounding box center [275, 182] width 12 height 10
click at [100, 40] on div "Mute Students" at bounding box center [87, 37] width 72 height 20
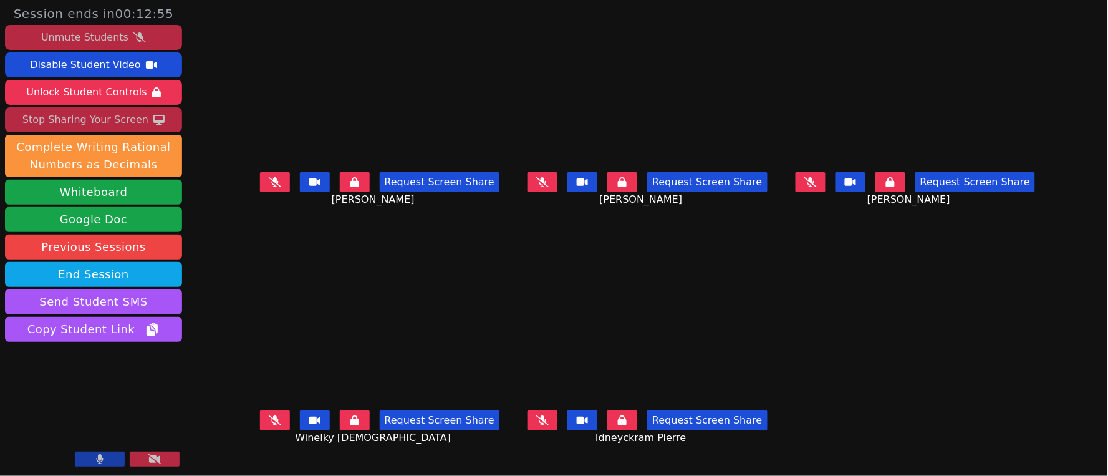
click at [817, 187] on icon at bounding box center [810, 182] width 12 height 10
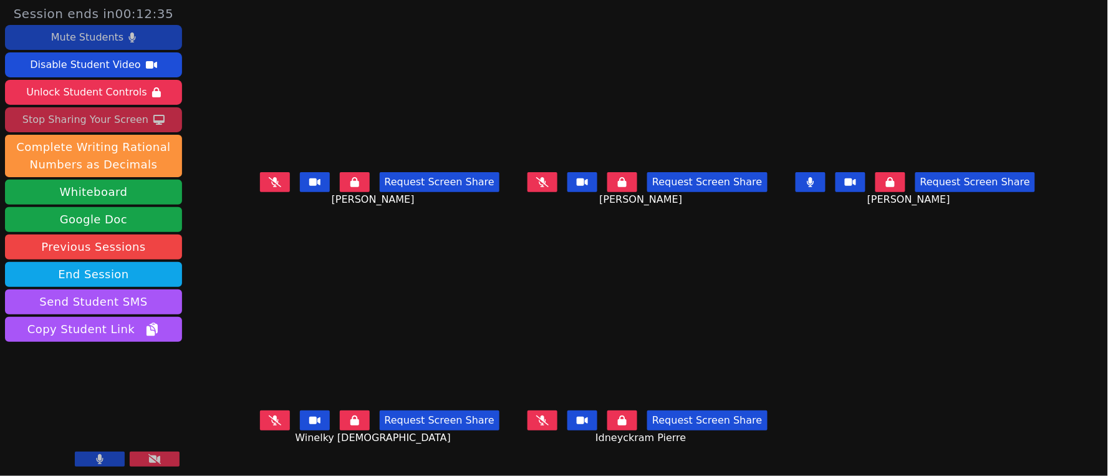
click at [813, 187] on icon at bounding box center [810, 182] width 7 height 10
click at [544, 187] on icon at bounding box center [542, 182] width 12 height 10
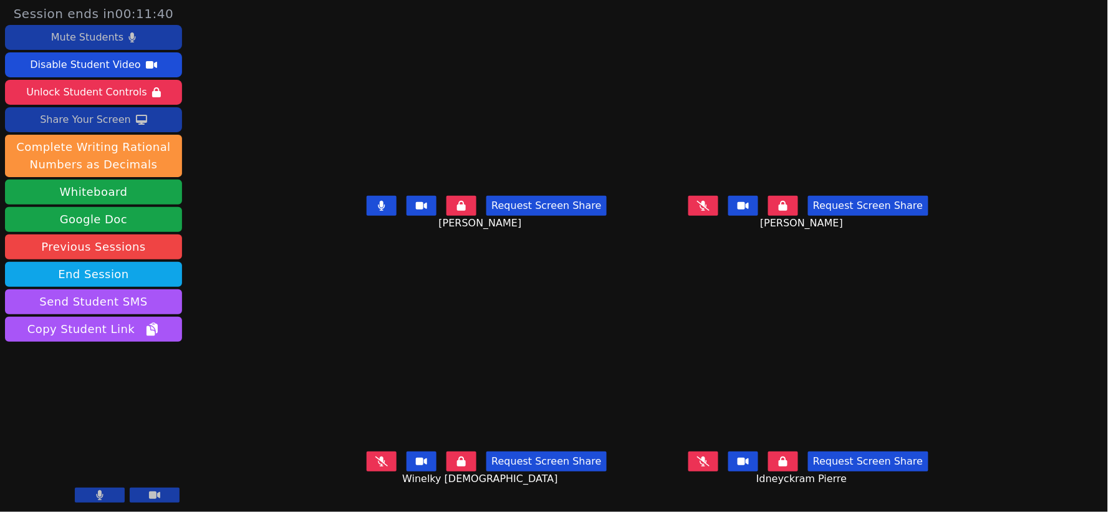
drag, startPoint x: 244, startPoint y: 198, endPoint x: 249, endPoint y: 203, distance: 6.6
click at [244, 199] on div "Session ends in 00:11:40 Mute Students Disable Student Video Unlock Student Con…" at bounding box center [554, 256] width 1108 height 512
click at [367, 471] on button at bounding box center [382, 461] width 30 height 20
drag, startPoint x: 742, startPoint y: 469, endPoint x: 722, endPoint y: 410, distance: 61.9
click at [709, 466] on icon at bounding box center [703, 461] width 12 height 10
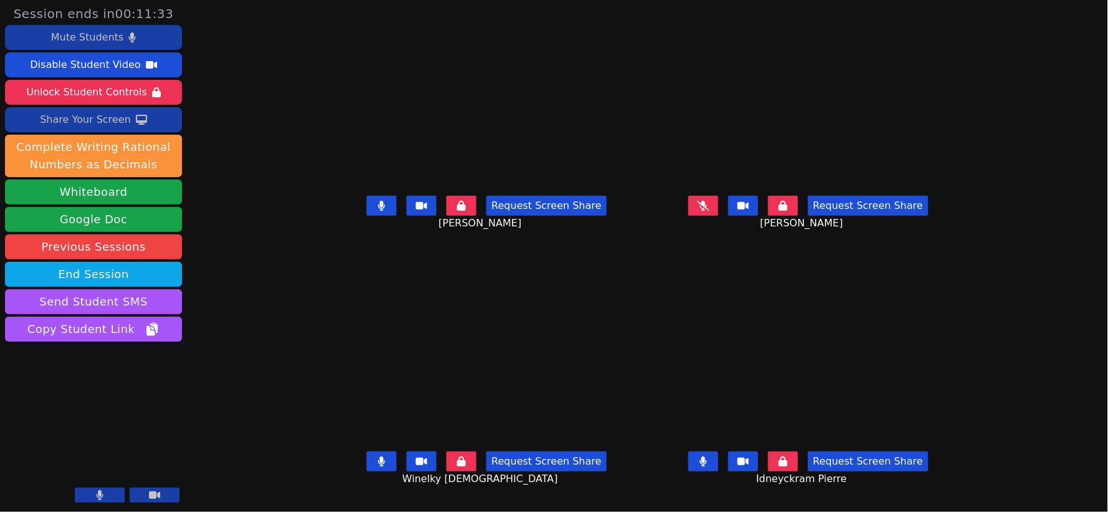
click at [709, 211] on icon at bounding box center [703, 206] width 12 height 10
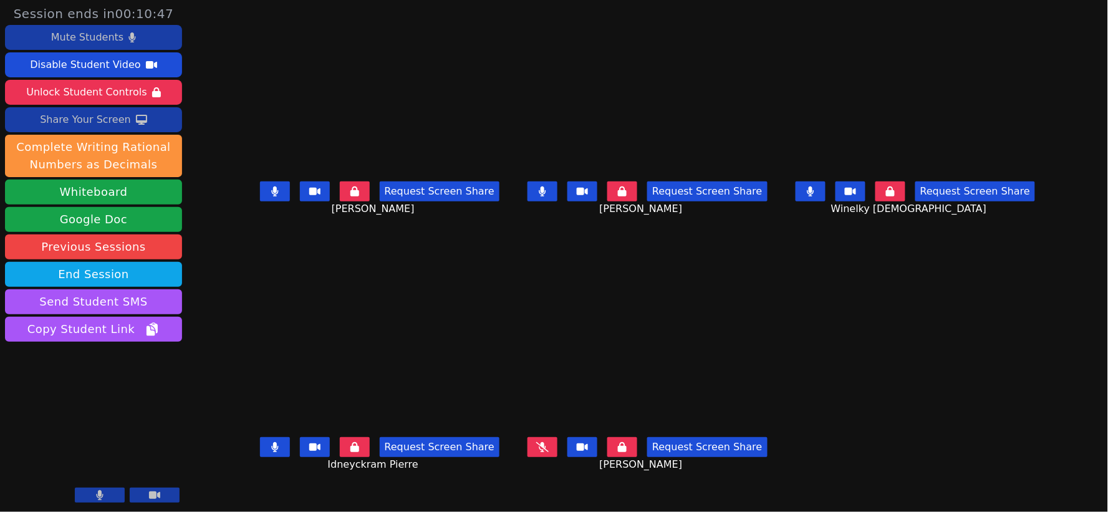
click at [95, 40] on div "Mute Students" at bounding box center [87, 37] width 72 height 20
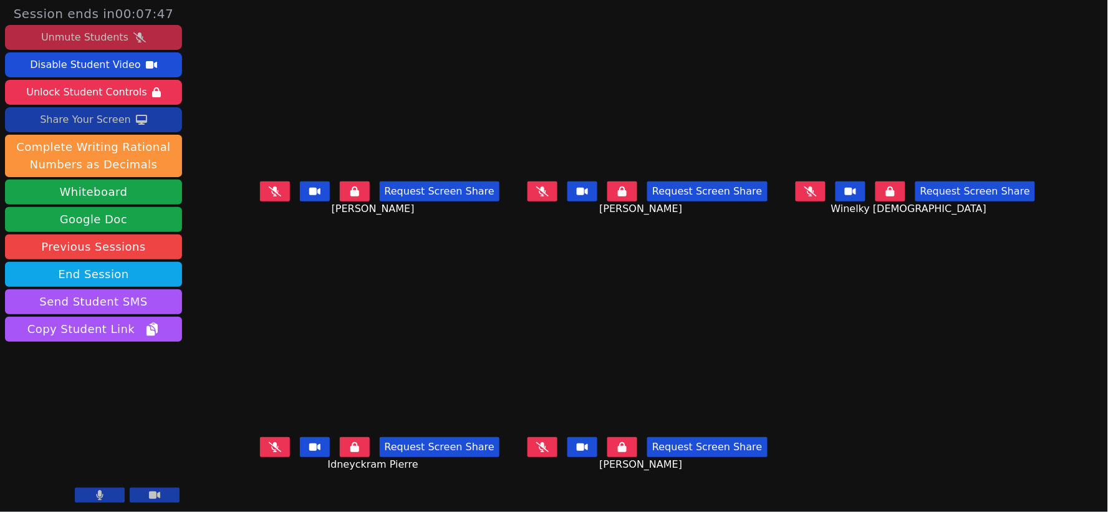
click at [95, 121] on div "Share Your Screen" at bounding box center [85, 120] width 91 height 20
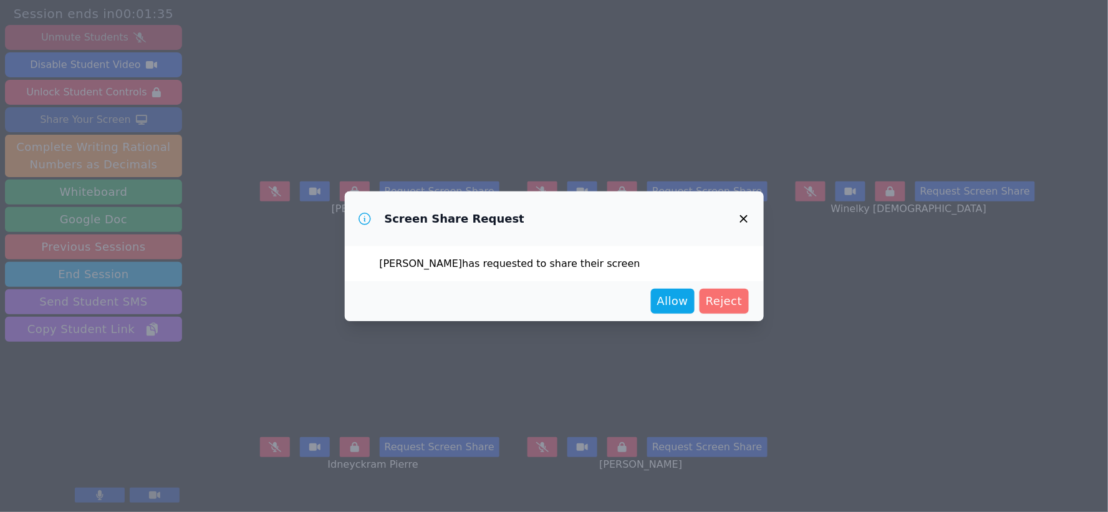
click at [738, 302] on span "Reject" at bounding box center [724, 300] width 37 height 17
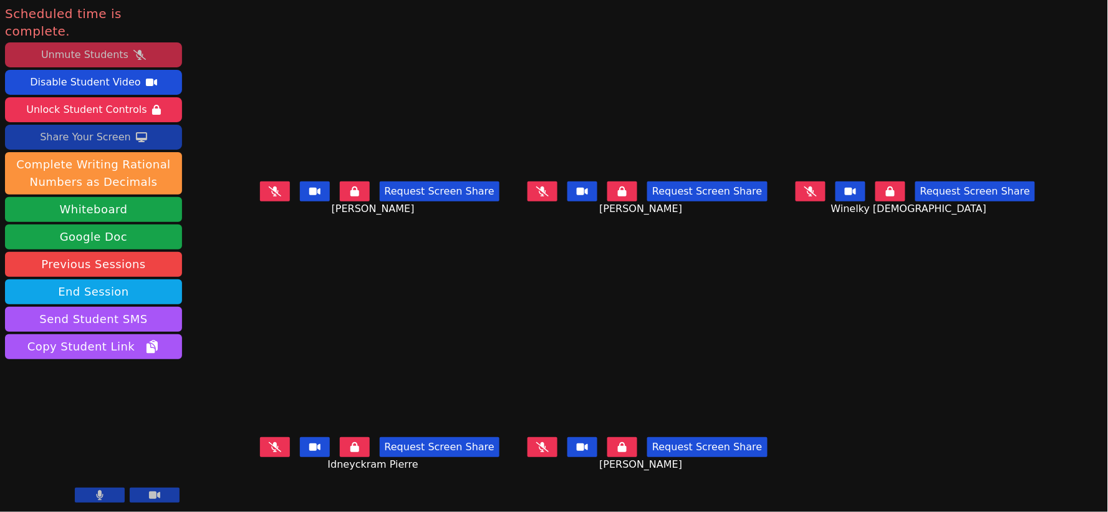
click at [86, 45] on div "Unmute Students" at bounding box center [84, 55] width 87 height 20
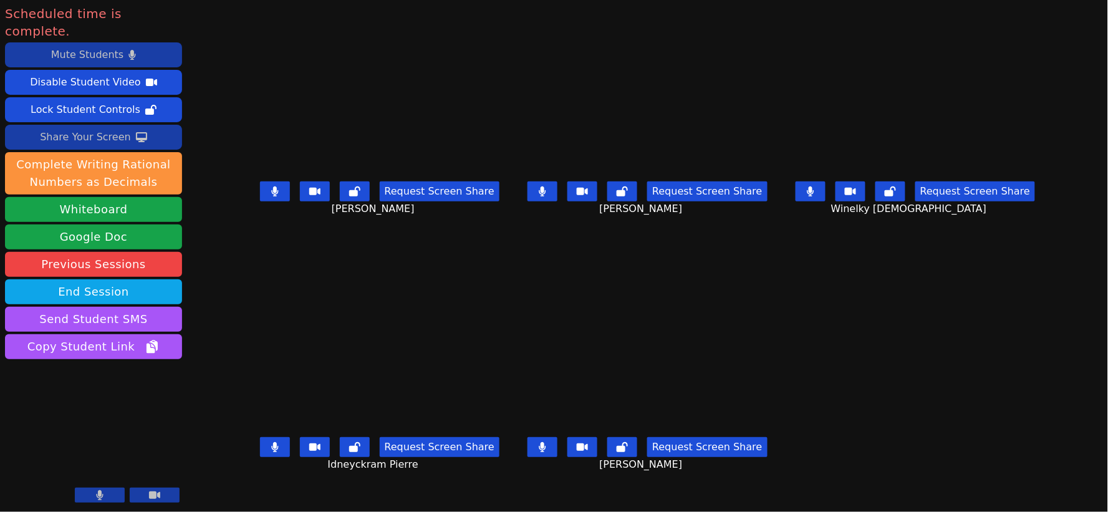
click at [92, 45] on div "Mute Students" at bounding box center [87, 55] width 72 height 20
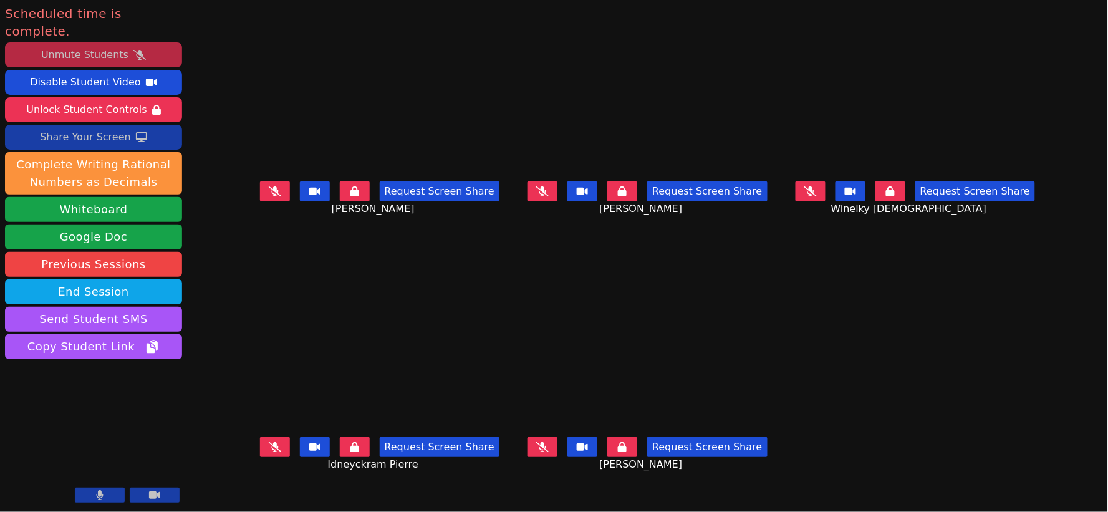
click at [154, 494] on icon at bounding box center [154, 494] width 11 height 7
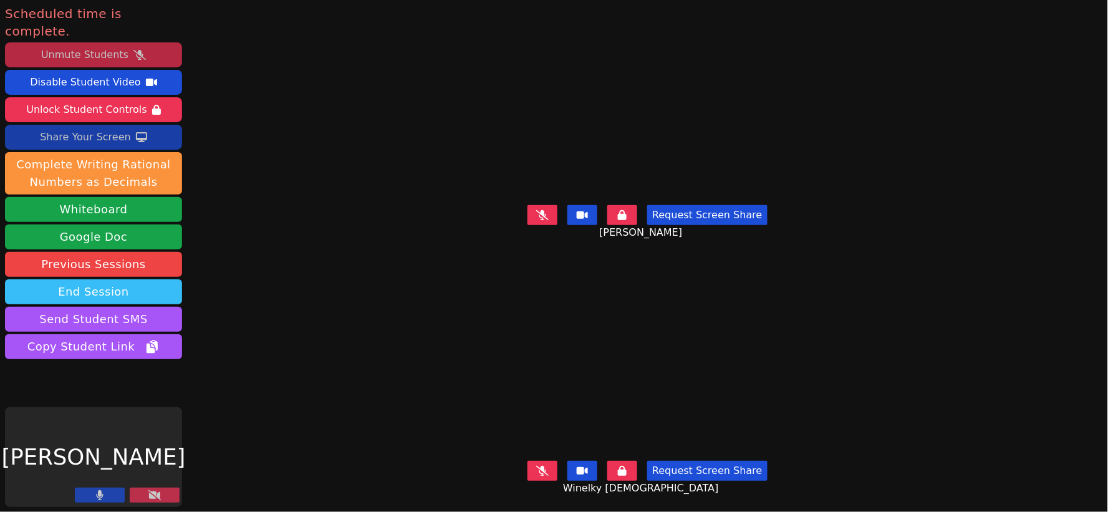
click at [97, 279] on button "End Session" at bounding box center [93, 291] width 177 height 25
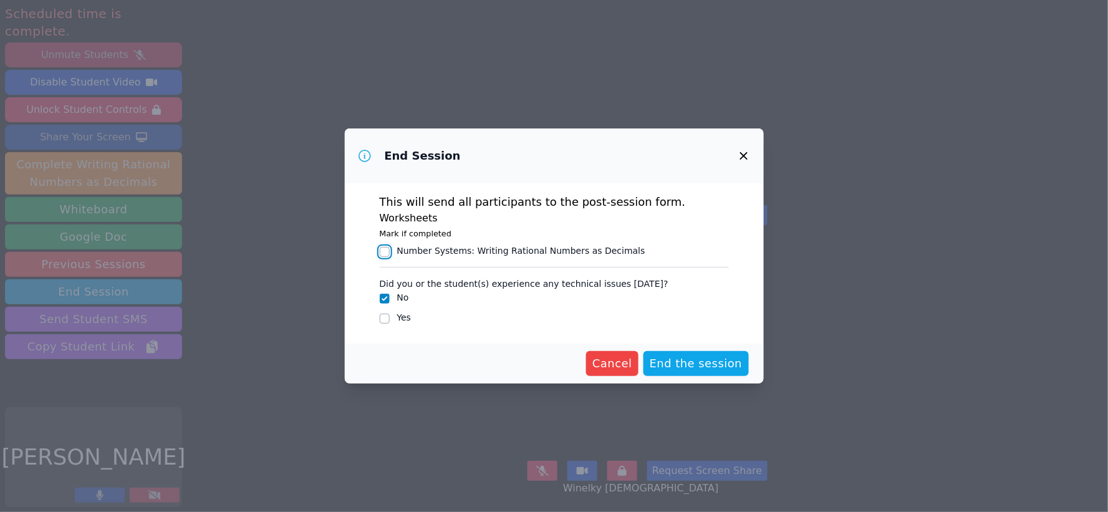
click at [382, 251] on input "Number Systems : Writing Rational Numbers as Decimals" at bounding box center [385, 252] width 10 height 10
checkbox input "true"
click at [696, 369] on span "End the session" at bounding box center [696, 363] width 93 height 17
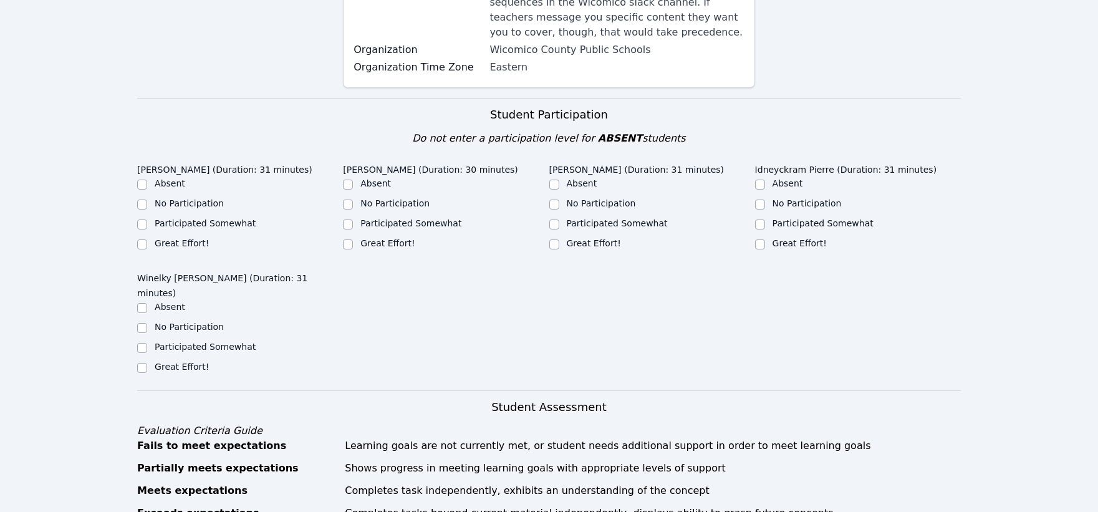
scroll to position [277, 0]
click at [143, 238] on input "Great Effort!" at bounding box center [142, 243] width 10 height 10
checkbox input "true"
click at [346, 238] on input "Great Effort!" at bounding box center [348, 243] width 10 height 10
checkbox input "true"
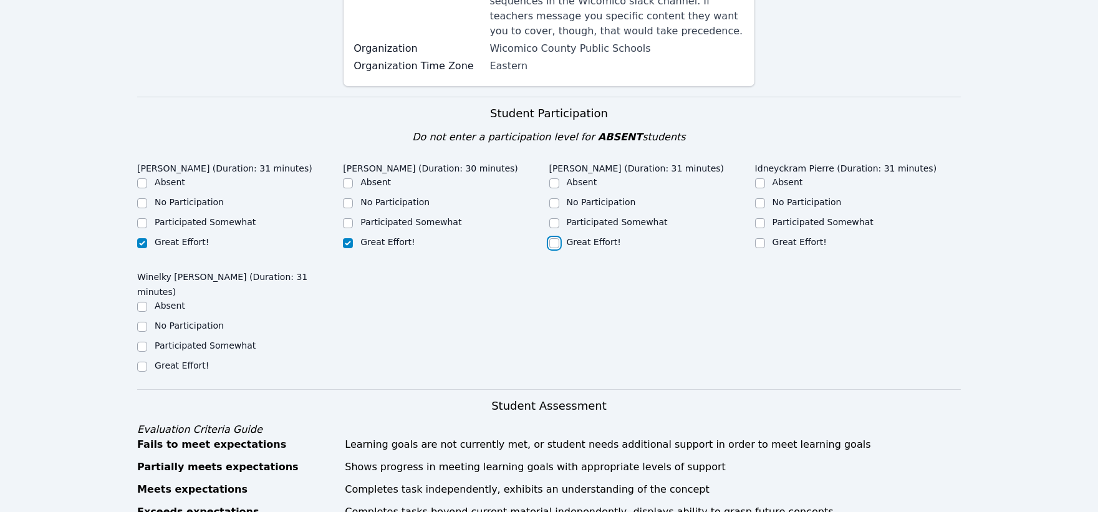
click at [552, 238] on input "Great Effort!" at bounding box center [554, 243] width 10 height 10
checkbox input "true"
click at [757, 238] on input "Great Effort!" at bounding box center [760, 243] width 10 height 10
checkbox input "true"
click at [140, 362] on input "Great Effort!" at bounding box center [142, 367] width 10 height 10
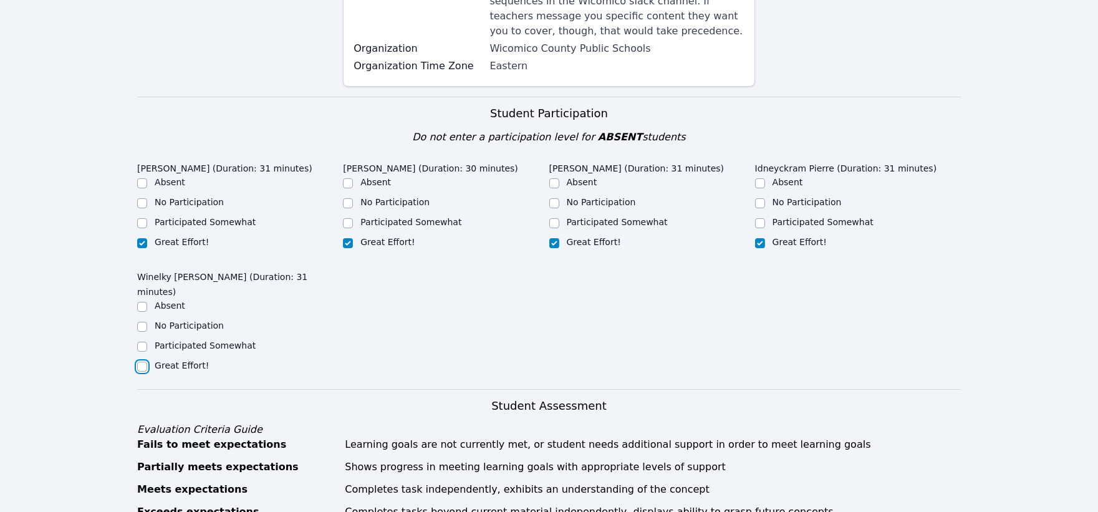
checkbox input "true"
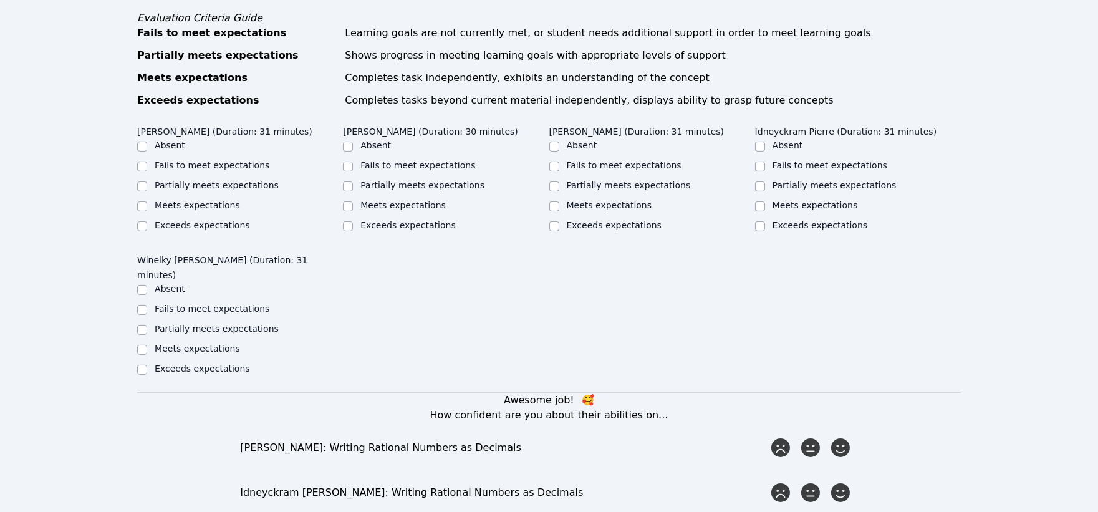
scroll to position [693, 0]
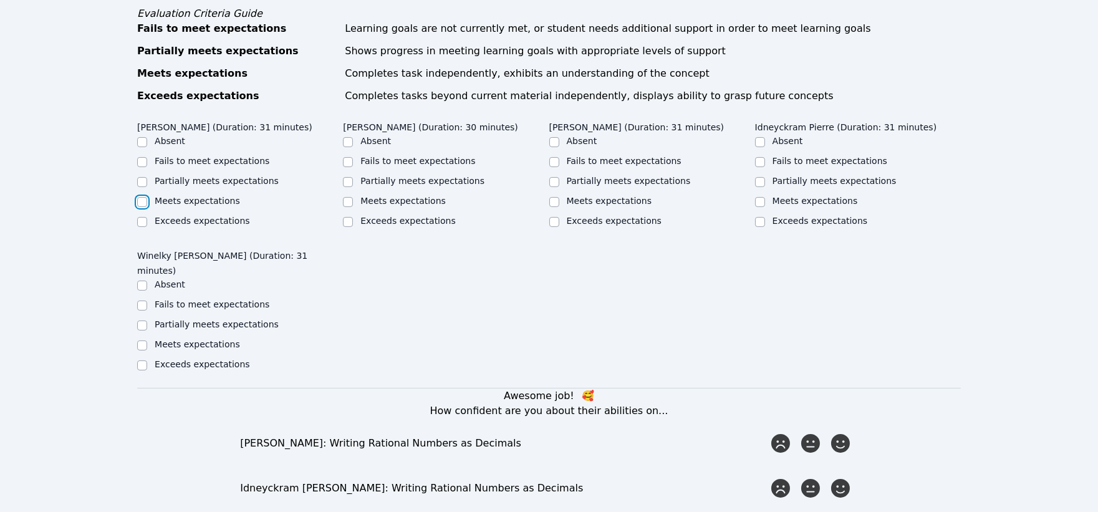
click at [140, 197] on input "Meets expectations" at bounding box center [142, 202] width 10 height 10
checkbox input "true"
click at [555, 197] on input "Meets expectations" at bounding box center [554, 202] width 10 height 10
checkbox input "true"
click at [759, 197] on input "Meets expectations" at bounding box center [760, 202] width 10 height 10
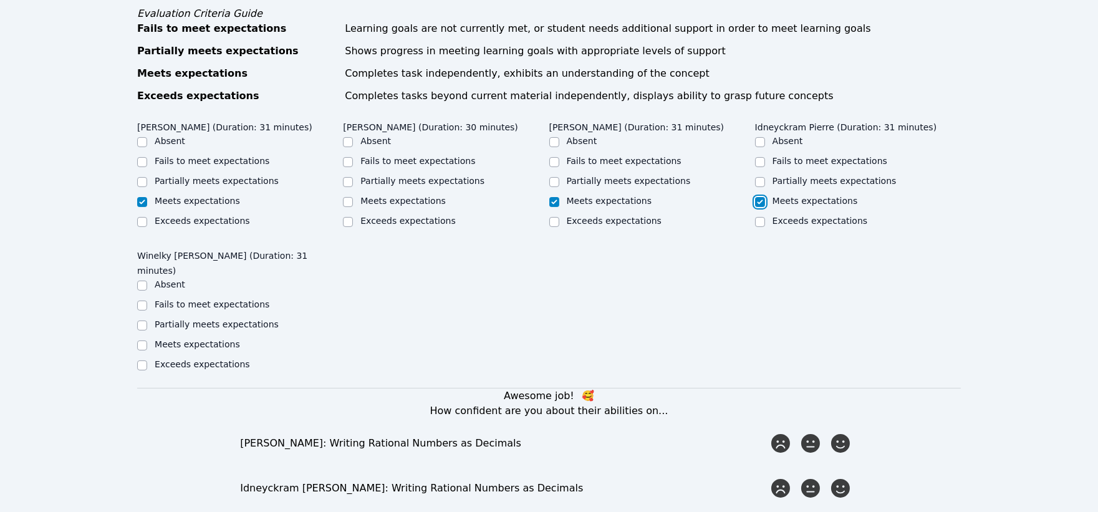
checkbox input "true"
click at [347, 177] on input "Partially meets expectations" at bounding box center [348, 182] width 10 height 10
checkbox input "true"
click at [142, 340] on input "Meets expectations" at bounding box center [142, 345] width 10 height 10
checkbox input "true"
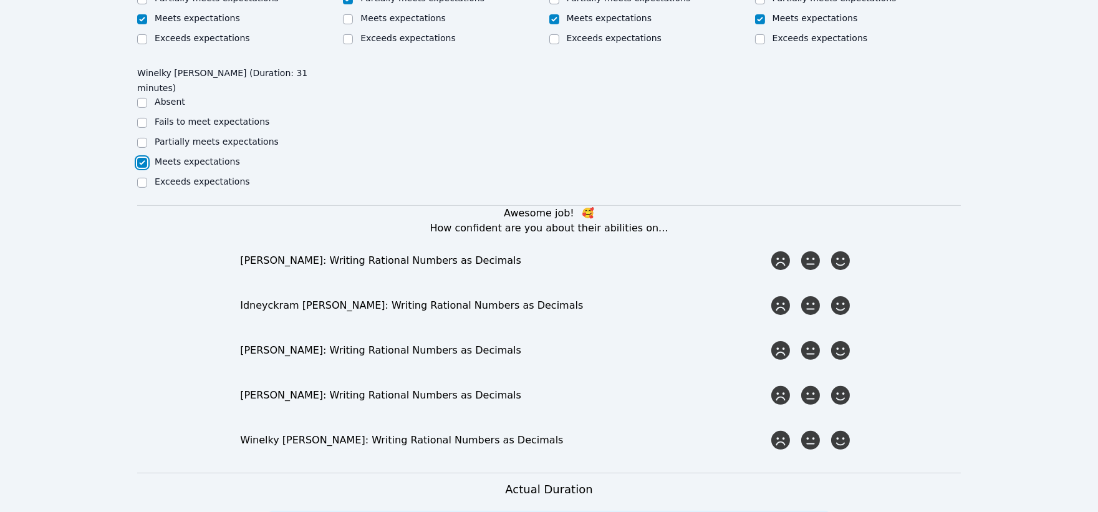
scroll to position [900, 0]
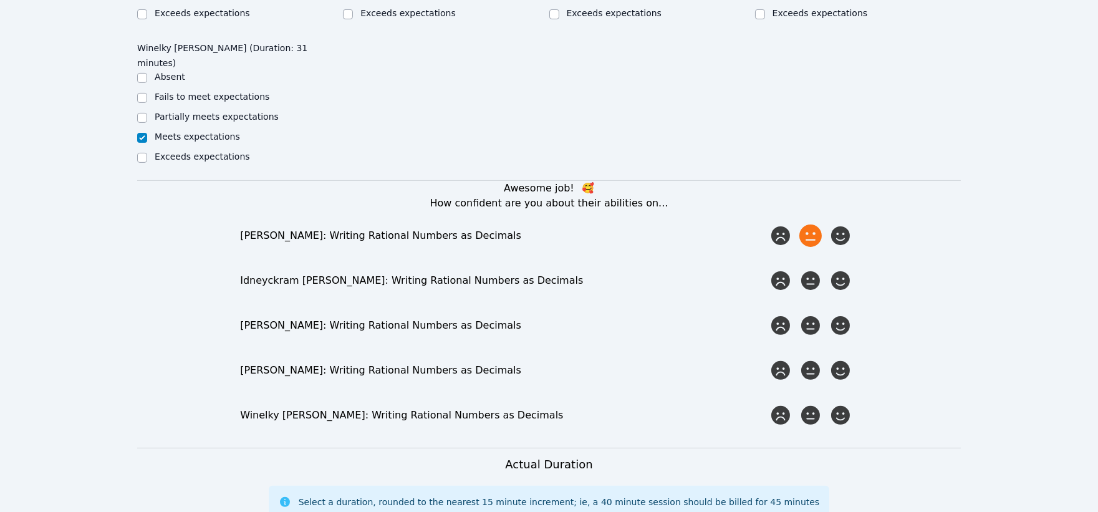
click at [809, 224] on icon at bounding box center [810, 235] width 22 height 22
click at [0, 0] on input "radio" at bounding box center [0, 0] width 0 height 0
click at [805, 269] on icon at bounding box center [810, 280] width 22 height 22
click at [0, 0] on input "radio" at bounding box center [0, 0] width 0 height 0
click at [811, 314] on icon at bounding box center [810, 325] width 22 height 22
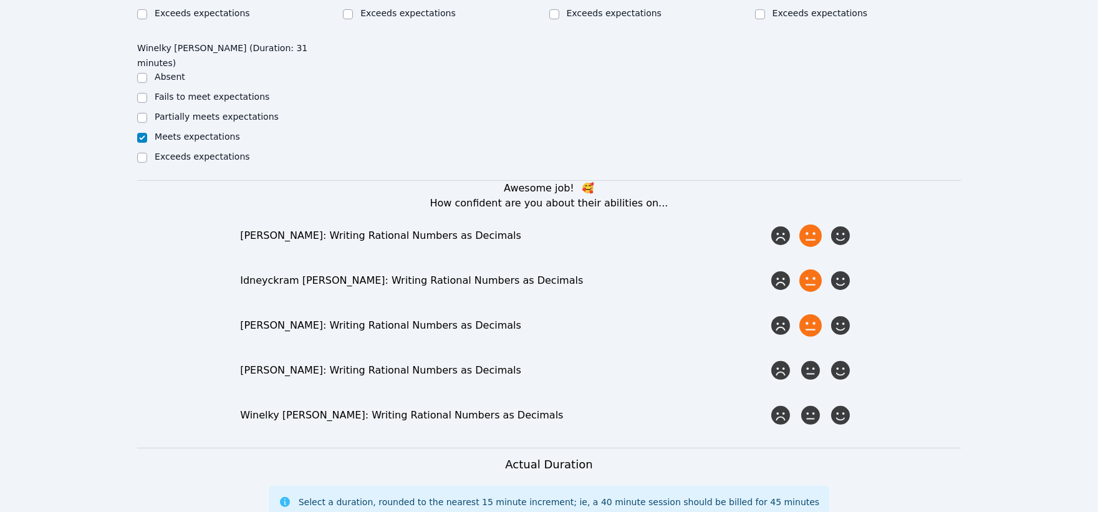
click at [0, 0] on input "radio" at bounding box center [0, 0] width 0 height 0
click at [815, 359] on icon at bounding box center [810, 370] width 22 height 22
click at [0, 0] on input "radio" at bounding box center [0, 0] width 0 height 0
click at [813, 404] on icon at bounding box center [810, 415] width 22 height 22
click at [0, 0] on input "radio" at bounding box center [0, 0] width 0 height 0
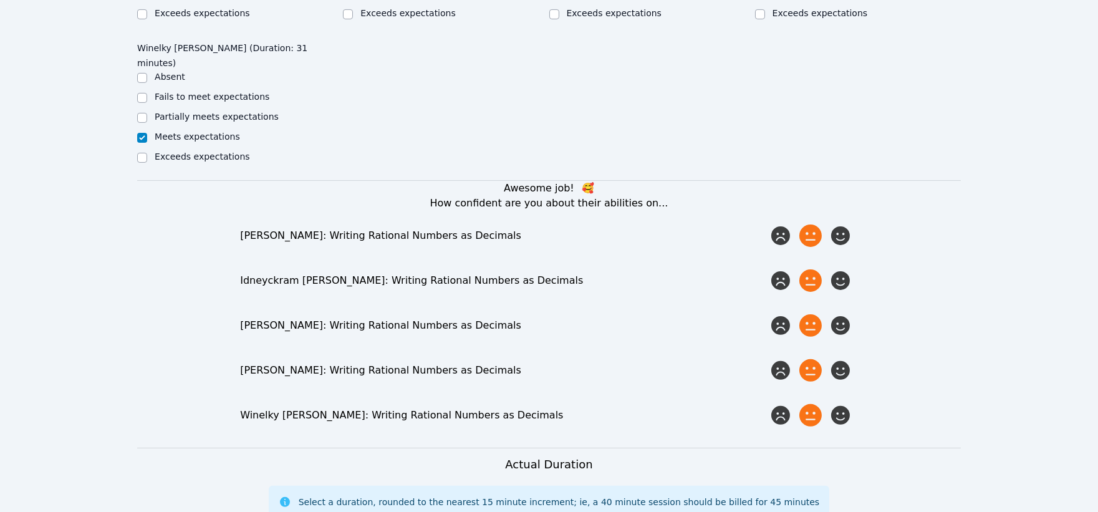
click at [809, 224] on icon at bounding box center [810, 235] width 22 height 22
click at [0, 0] on input "radio" at bounding box center [0, 0] width 0 height 0
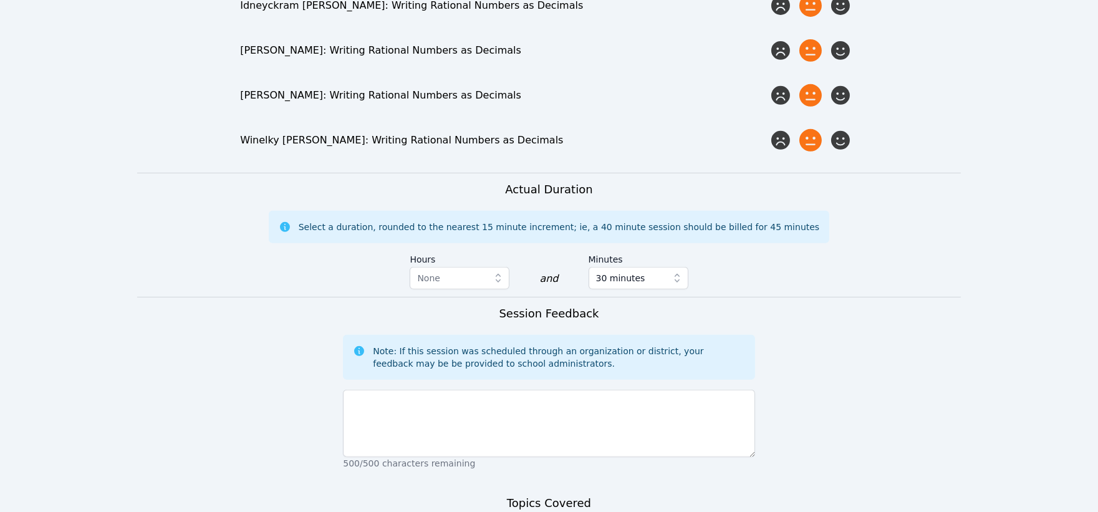
scroll to position [1177, 0]
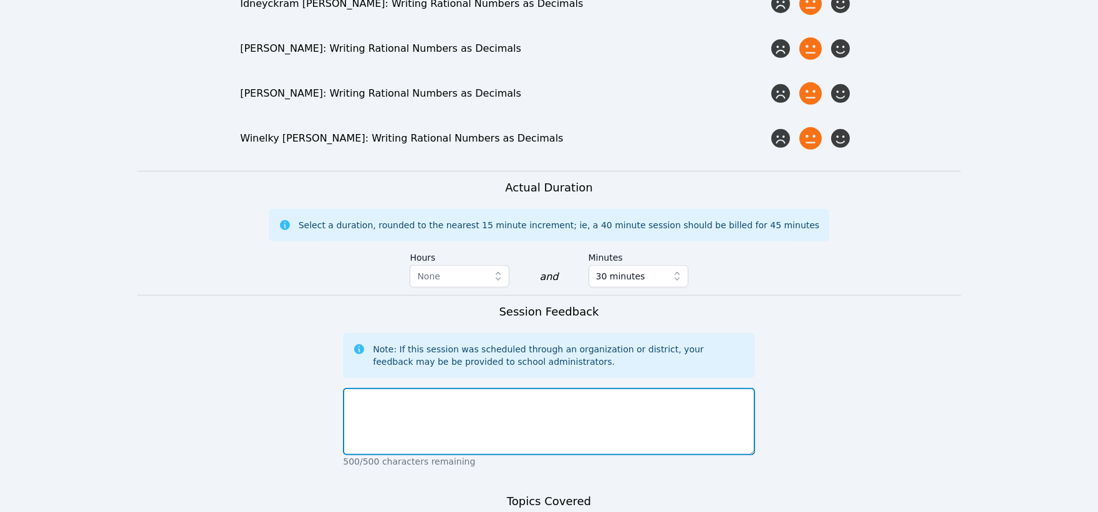
click at [470, 388] on textarea at bounding box center [548, 421] width 411 height 67
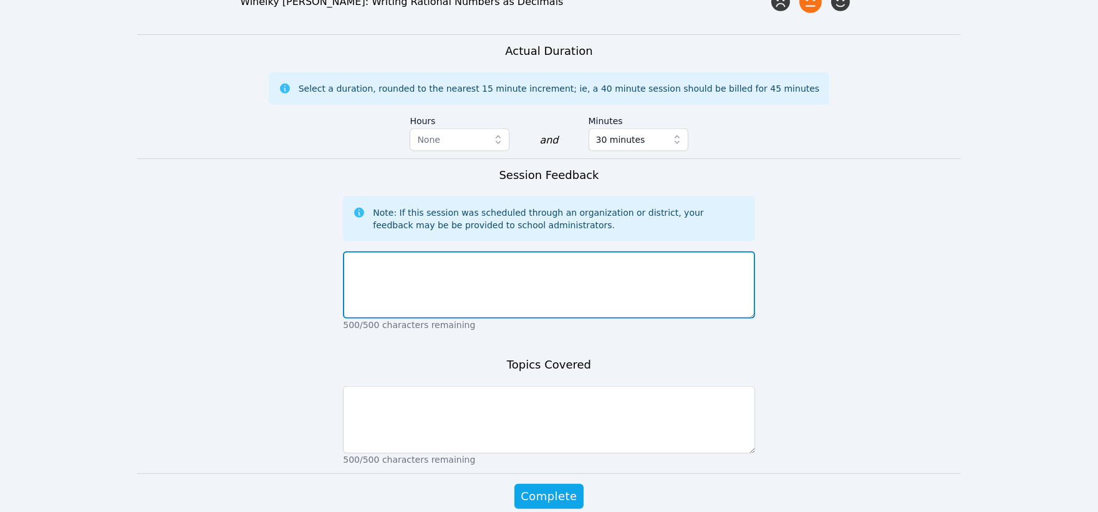
scroll to position [1325, 0]
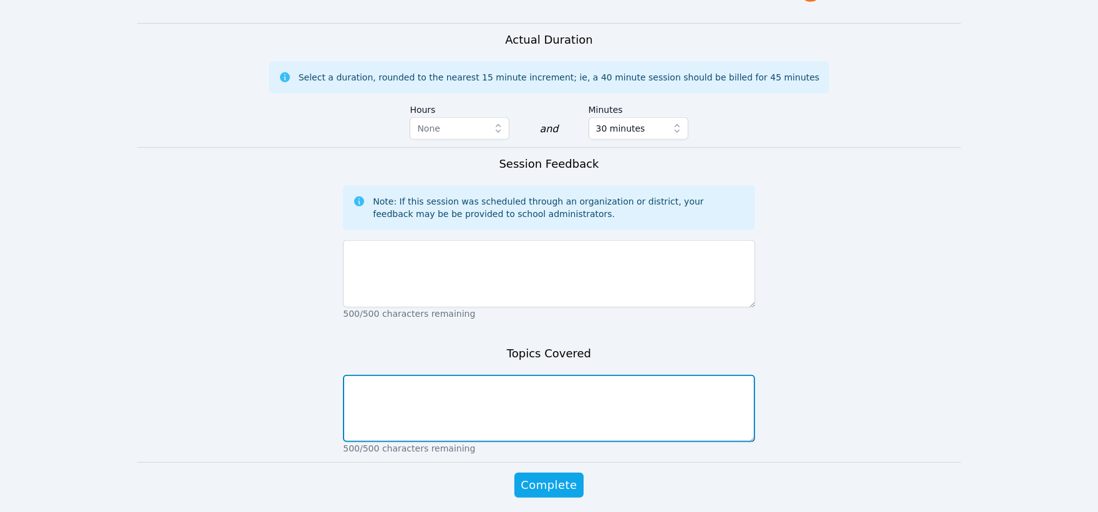
click at [395, 375] on textarea at bounding box center [548, 408] width 411 height 67
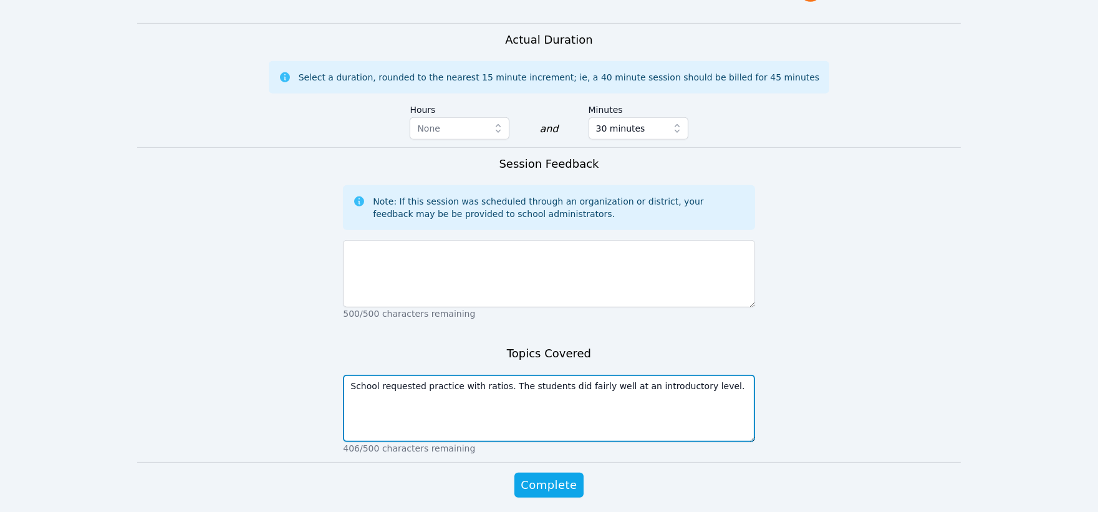
type textarea "School requested practice with ratios. The students did fairly well at an intro…"
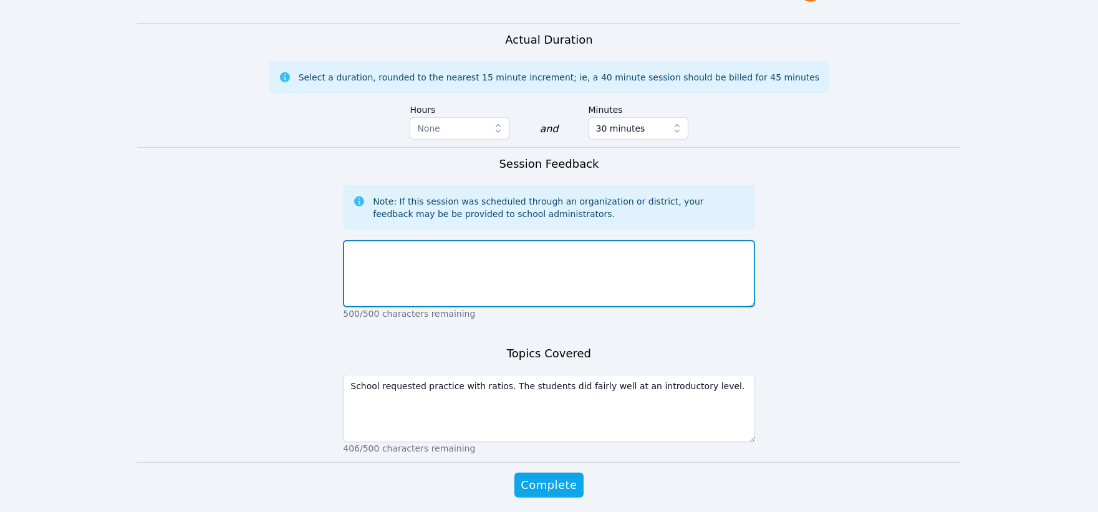
click at [426, 240] on textarea at bounding box center [548, 273] width 411 height 67
click at [479, 240] on textarea "All students participated well. The are pleasant and diligent." at bounding box center [548, 273] width 411 height 67
click at [594, 240] on textarea "All students participated well. They are pleasant and diligent." at bounding box center [548, 273] width 411 height 67
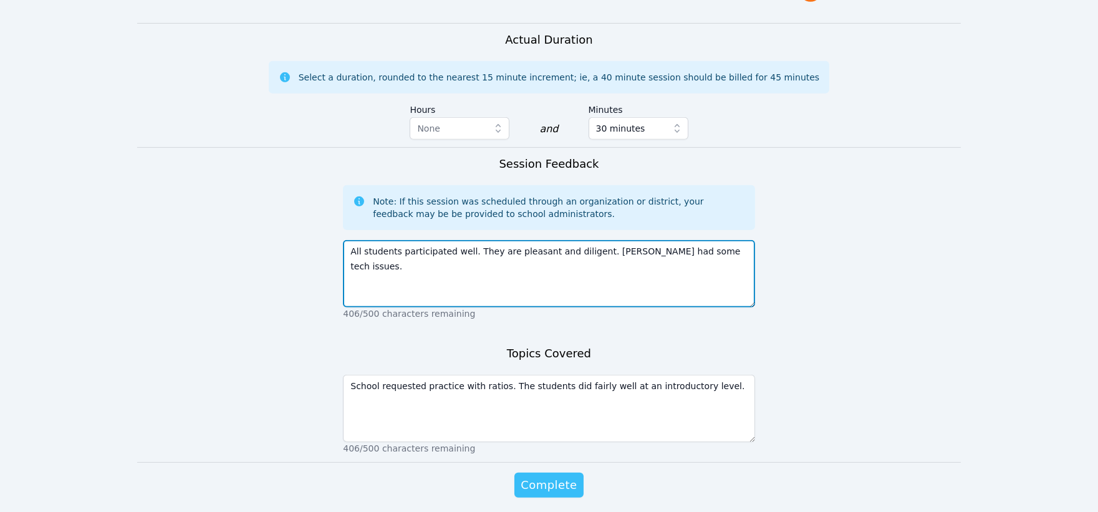
type textarea "All students participated well. They are pleasant and diligent. Rivaldo had som…"
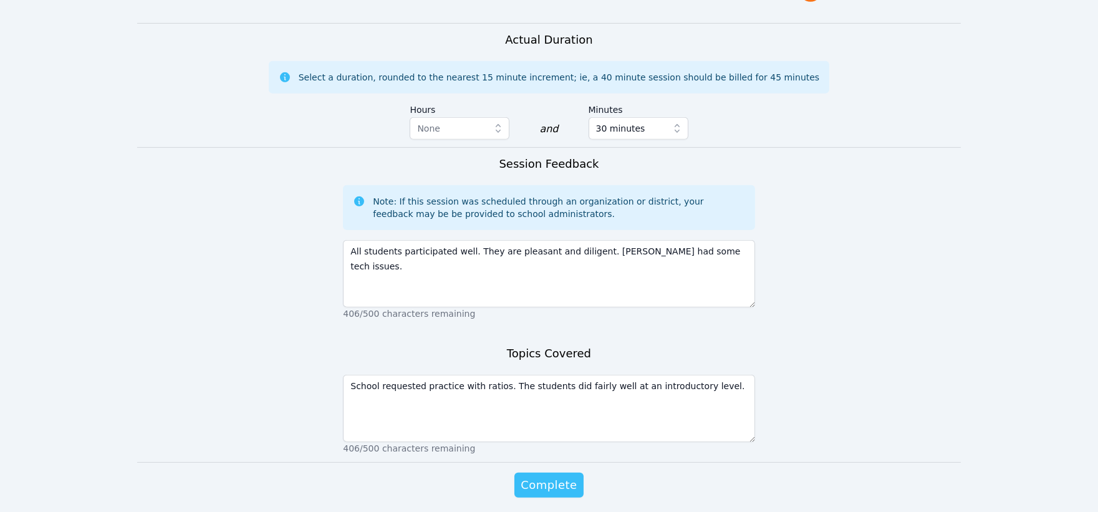
click at [554, 476] on span "Complete" at bounding box center [549, 484] width 56 height 17
